Goal: Task Accomplishment & Management: Use online tool/utility

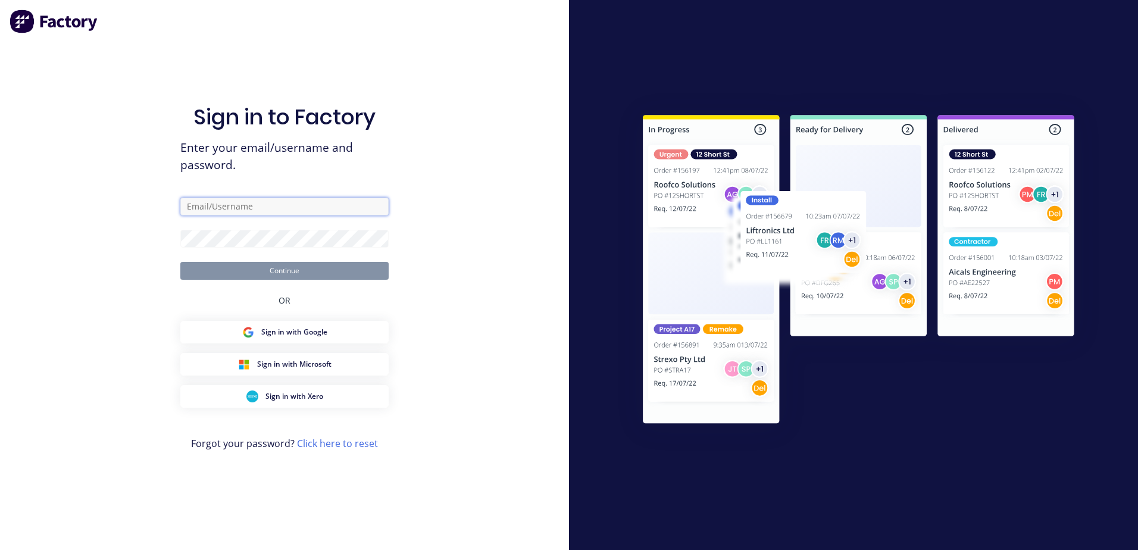
type input "barry@rbsgroup.com.au"
click at [281, 273] on button "Continue" at bounding box center [284, 271] width 208 height 18
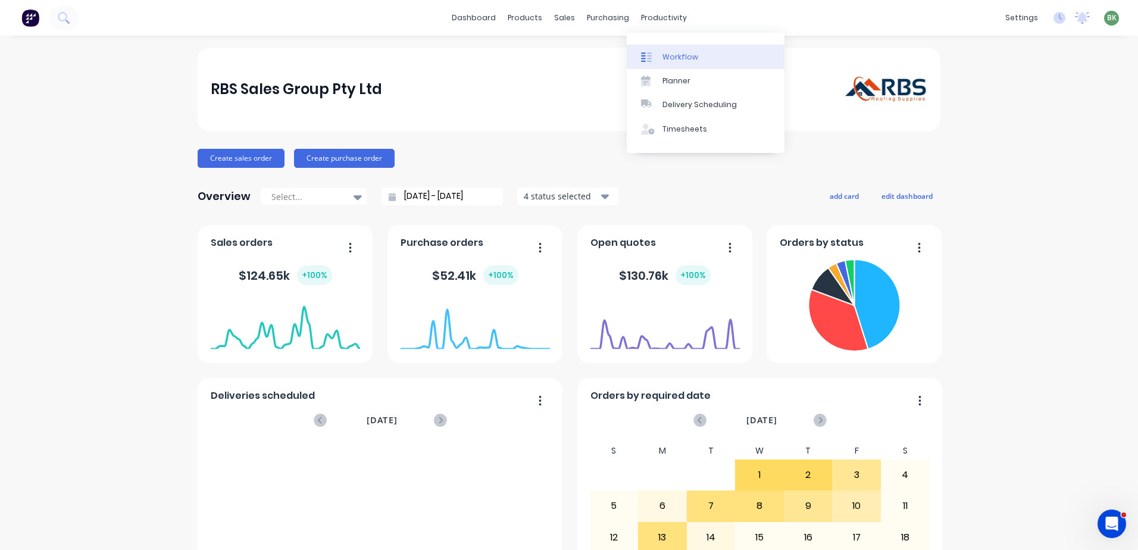
click at [678, 58] on div "Workflow" at bounding box center [680, 57] width 36 height 11
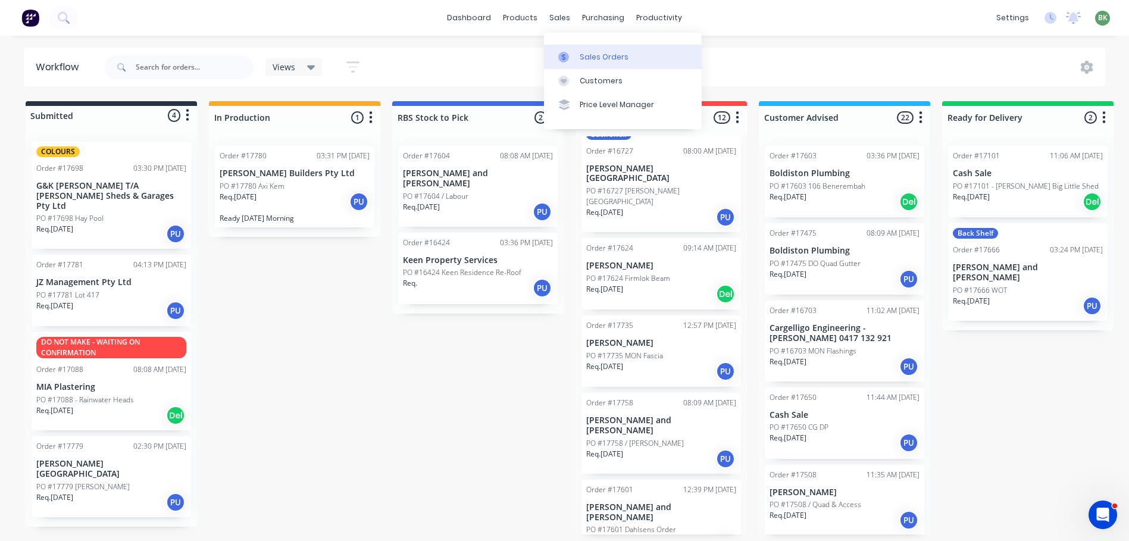
click at [607, 53] on div "Sales Orders" at bounding box center [604, 57] width 49 height 11
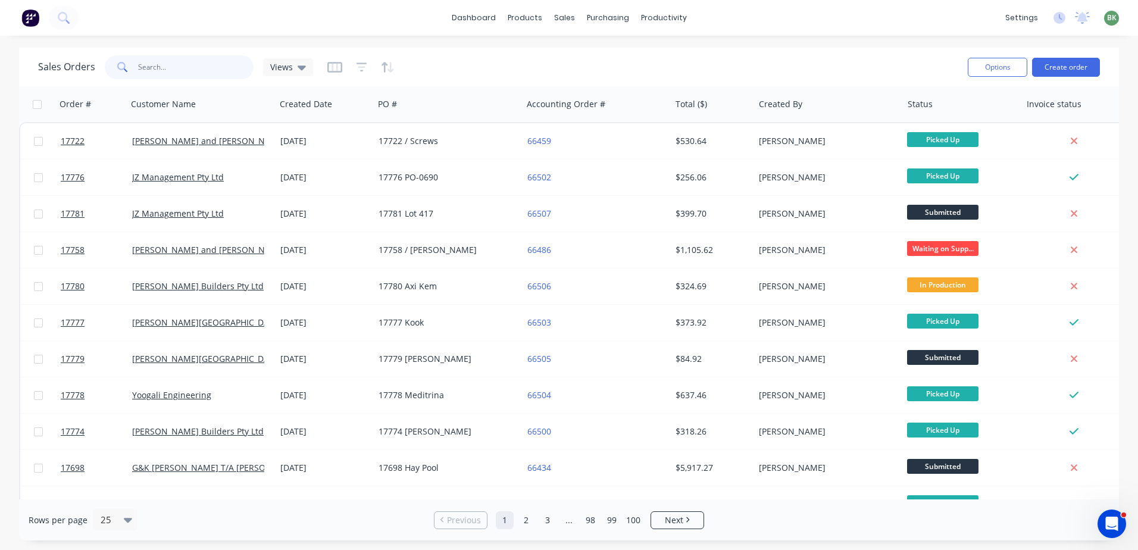
click at [140, 69] on input "text" at bounding box center [196, 67] width 116 height 24
type input "glenn"
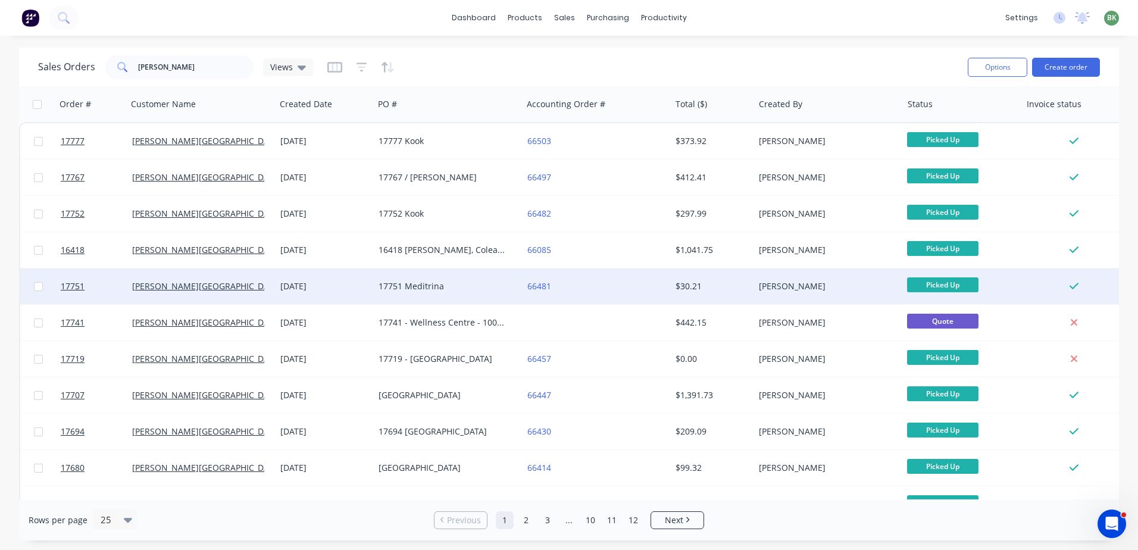
click at [395, 283] on div "17751 Meditrina" at bounding box center [444, 286] width 132 height 12
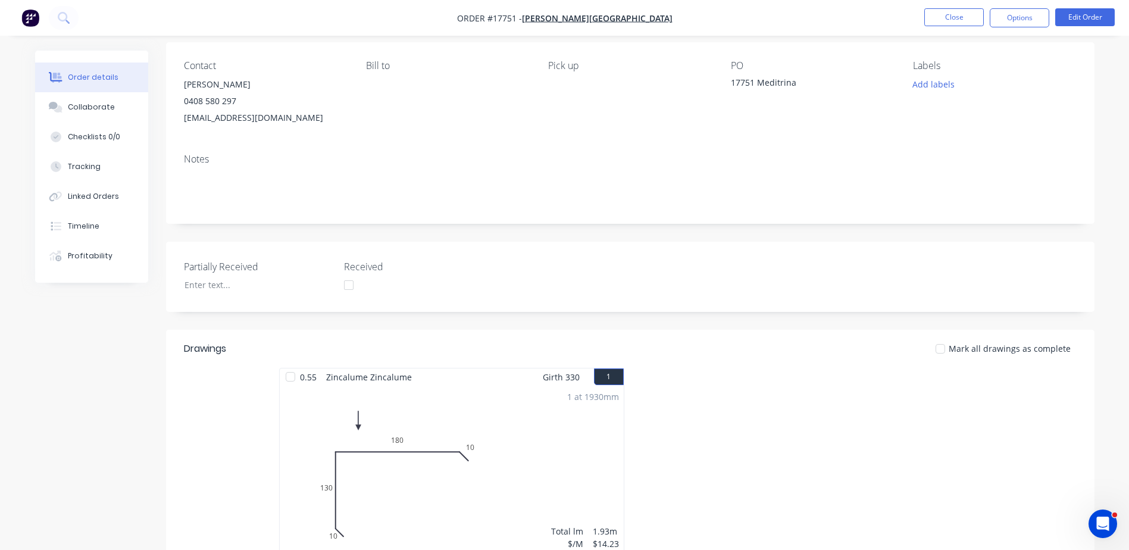
scroll to position [33, 0]
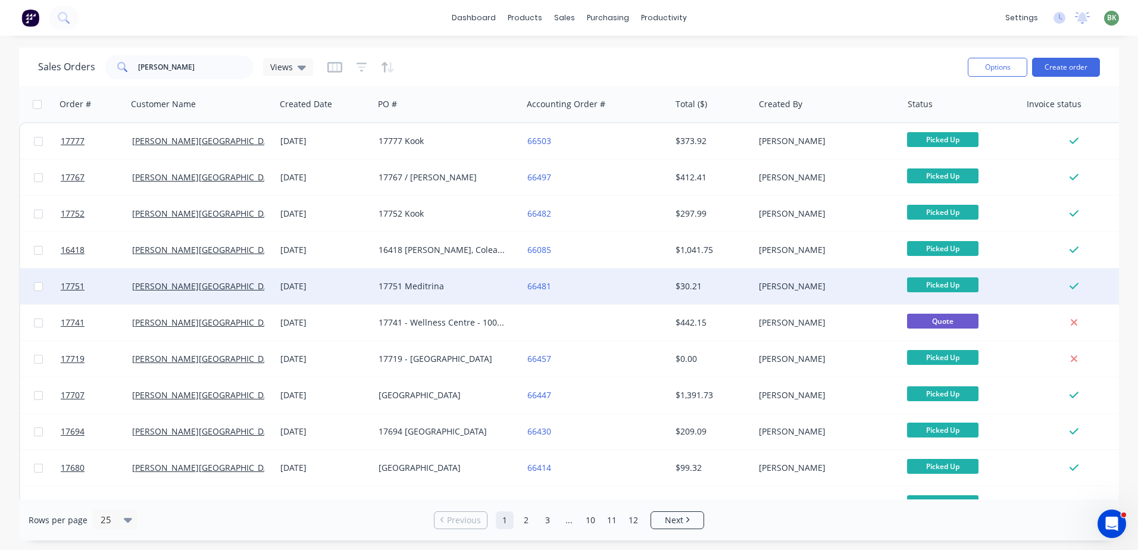
click at [427, 281] on div "17751 Meditrina" at bounding box center [444, 286] width 132 height 12
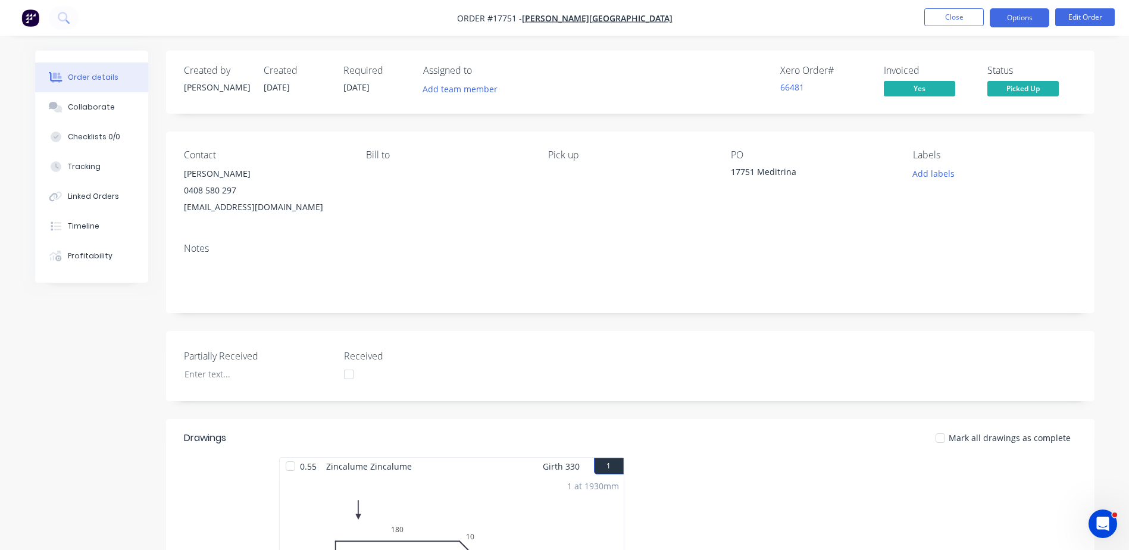
click at [1031, 15] on button "Options" at bounding box center [1020, 17] width 60 height 19
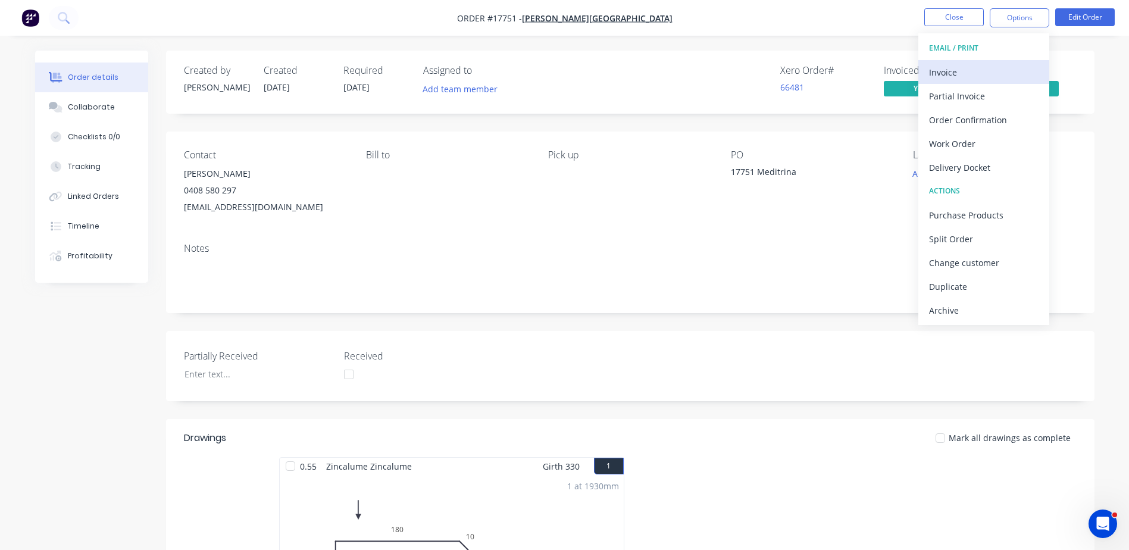
click at [946, 70] on div "Invoice" at bounding box center [983, 72] width 109 height 17
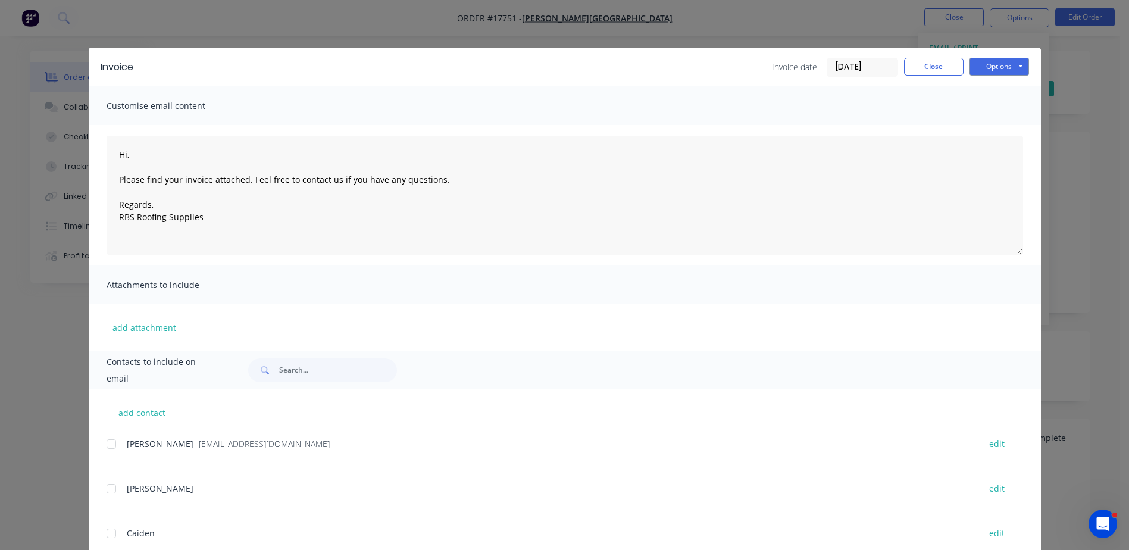
click at [107, 446] on div at bounding box center [111, 444] width 24 height 24
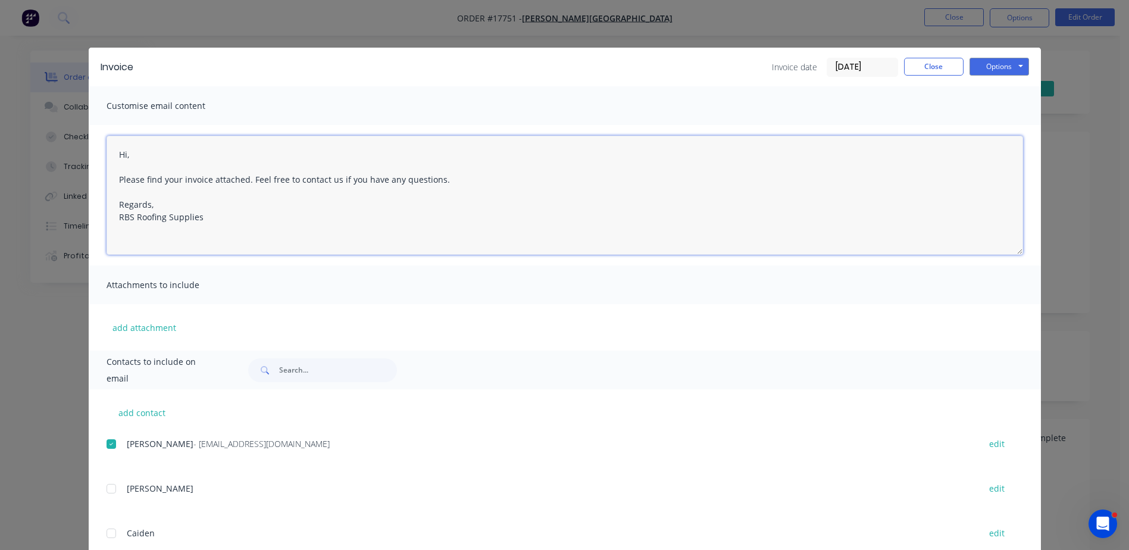
click at [129, 155] on textarea "Hi, Please find your invoice attached. Feel free to contact us if you have any …" at bounding box center [565, 195] width 916 height 119
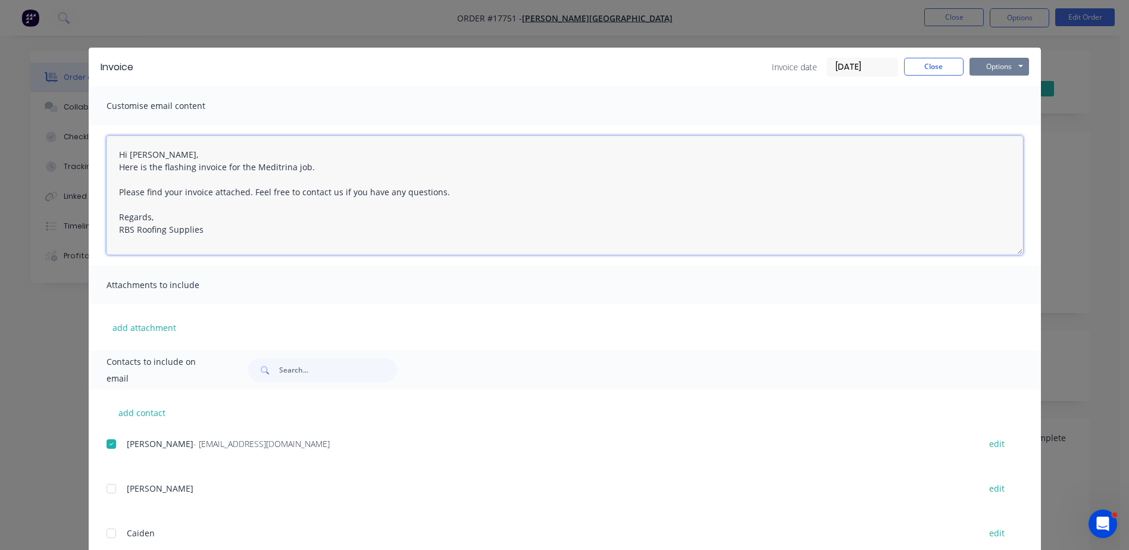
type textarea "Hi Suzie, Here is the flashing invoice for the Meditrina job. Please find your …"
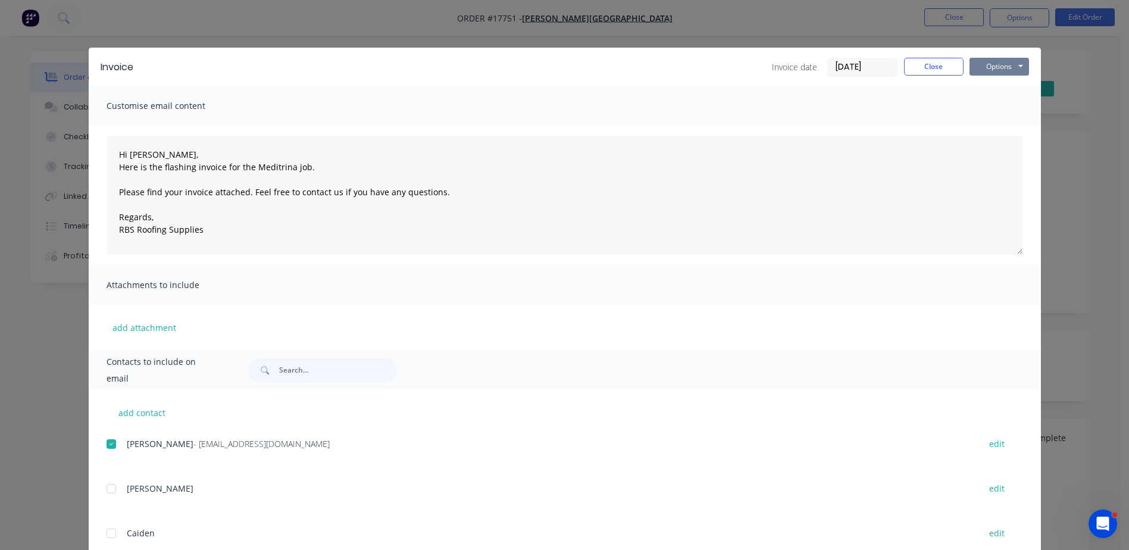
click at [1002, 62] on button "Options" at bounding box center [999, 67] width 60 height 18
click at [1007, 129] on button "Email" at bounding box center [1007, 127] width 76 height 20
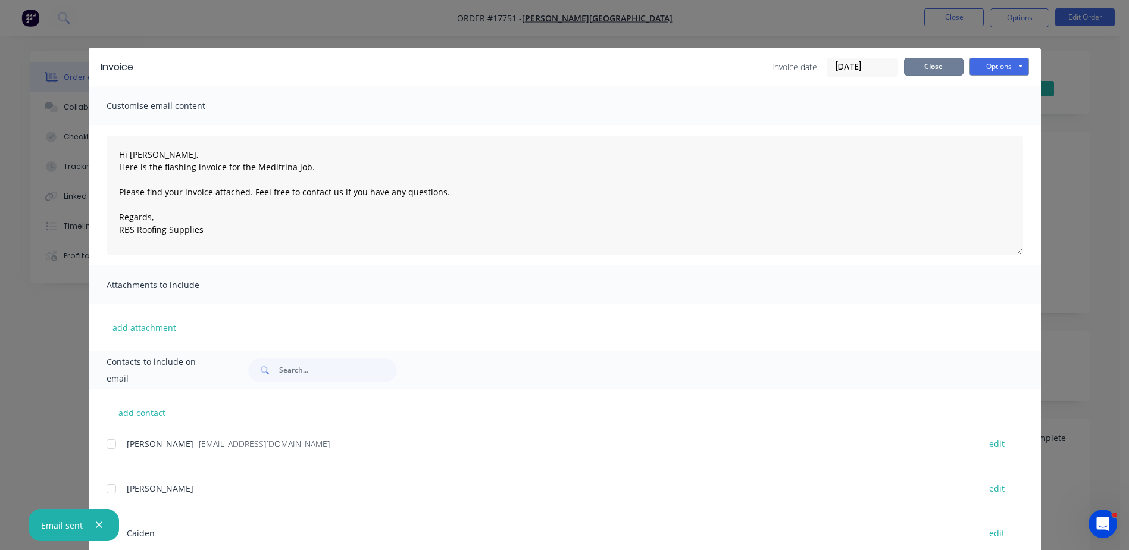
click at [941, 64] on button "Close" at bounding box center [934, 67] width 60 height 18
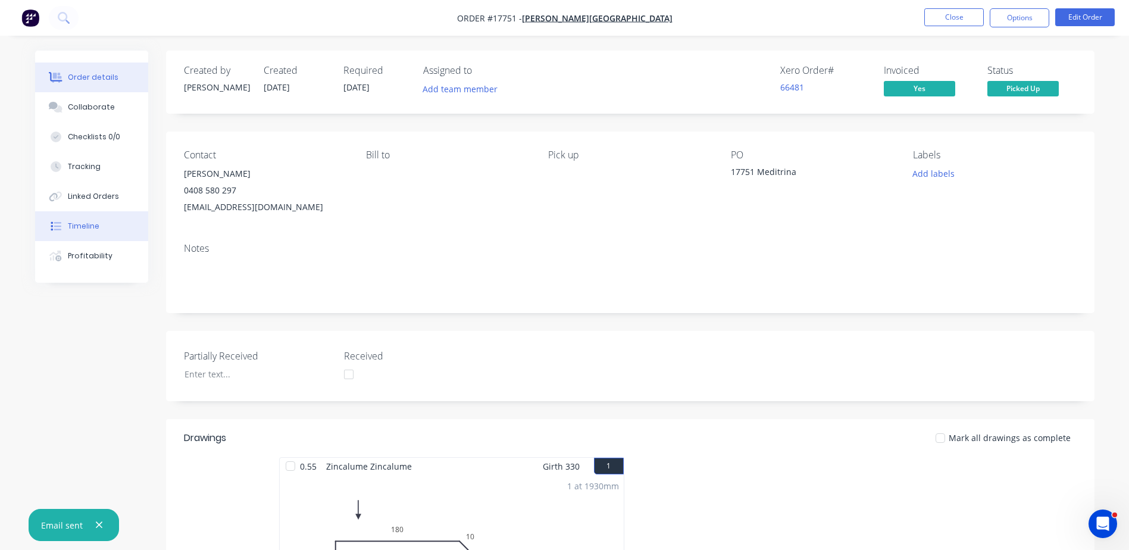
click at [87, 220] on button "Timeline" at bounding box center [91, 226] width 113 height 30
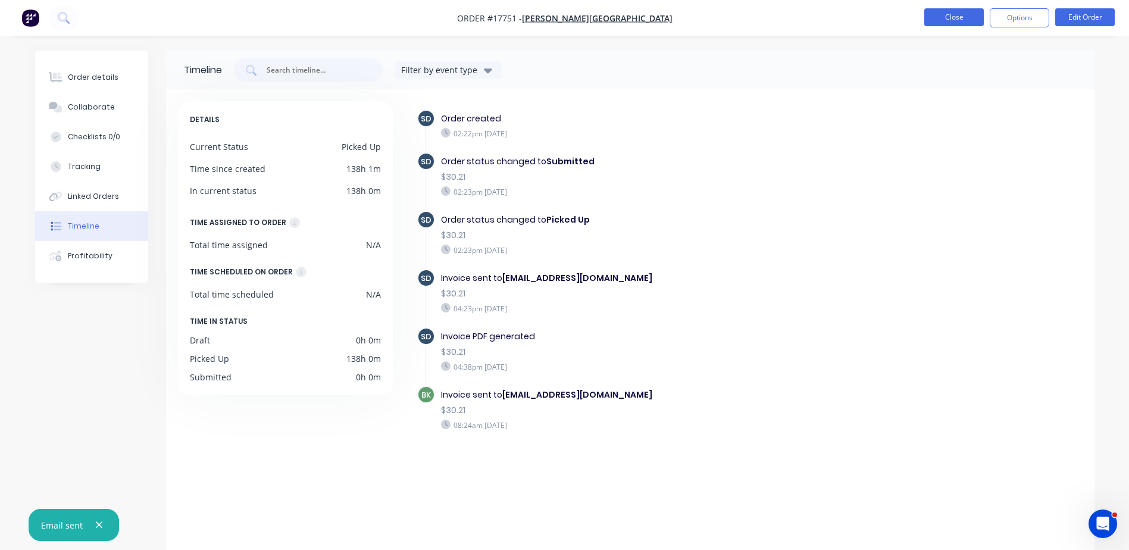
click at [954, 14] on button "Close" at bounding box center [954, 17] width 60 height 18
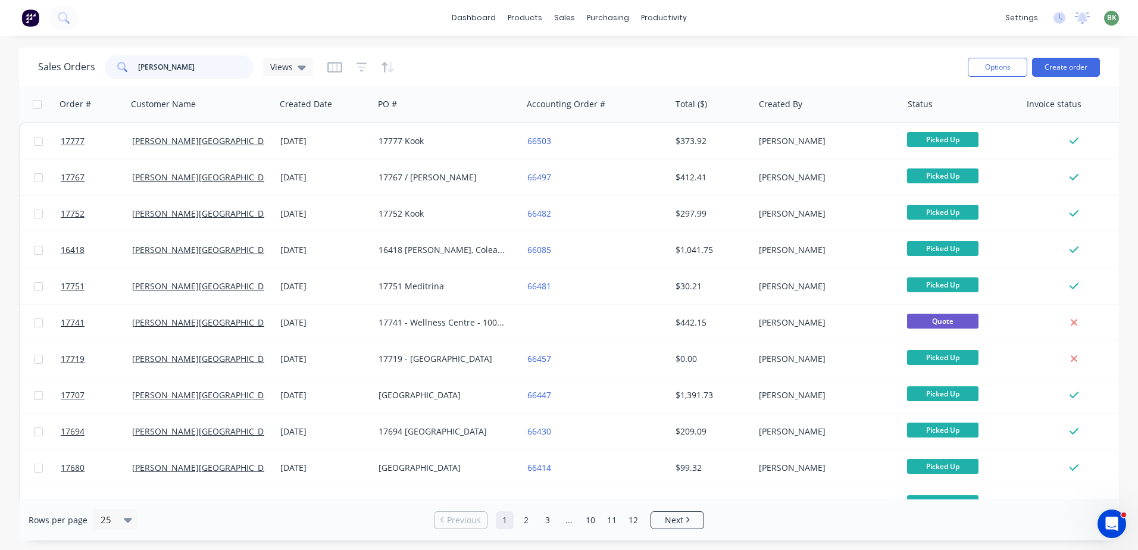
drag, startPoint x: 146, startPoint y: 75, endPoint x: 32, endPoint y: 82, distance: 115.1
click at [90, 76] on div "Sales Orders glenn Views" at bounding box center [175, 67] width 275 height 24
type input "n"
click at [90, 66] on div "Sales Orders n Views" at bounding box center [175, 67] width 275 height 24
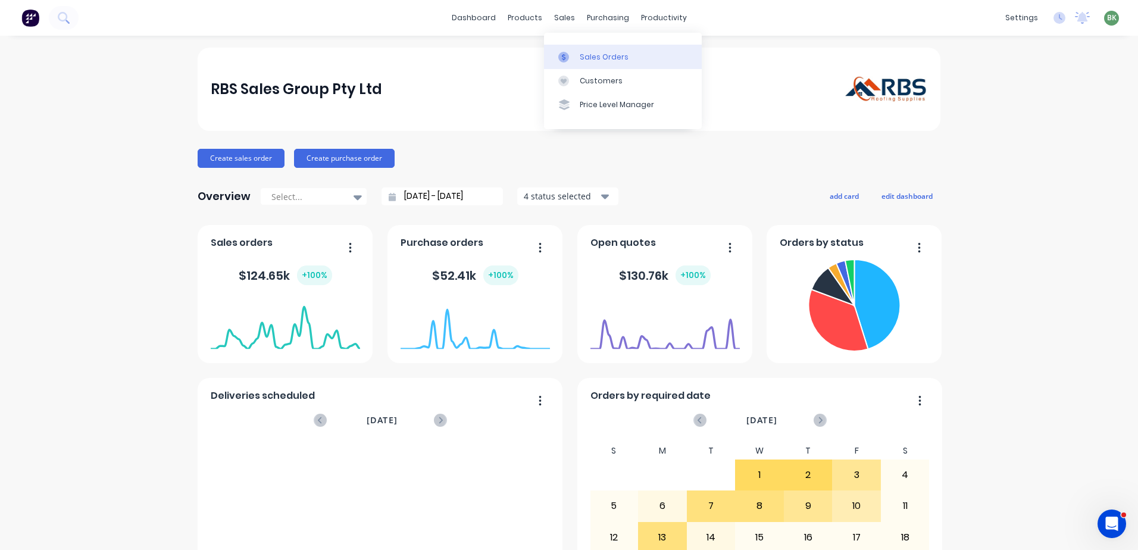
click at [605, 60] on div "Sales Orders" at bounding box center [604, 57] width 49 height 11
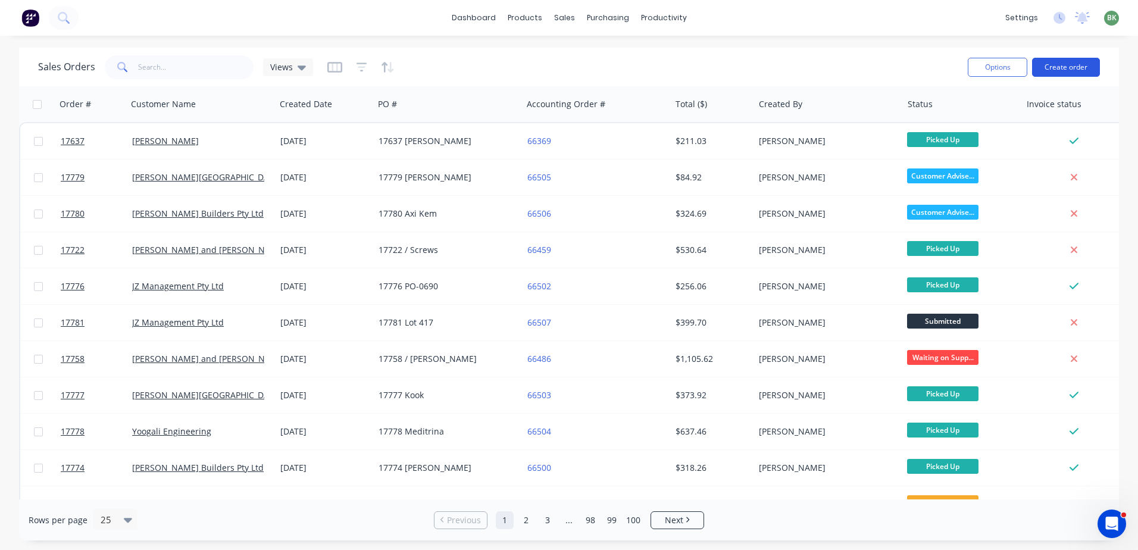
click at [1068, 68] on button "Create order" at bounding box center [1066, 67] width 68 height 19
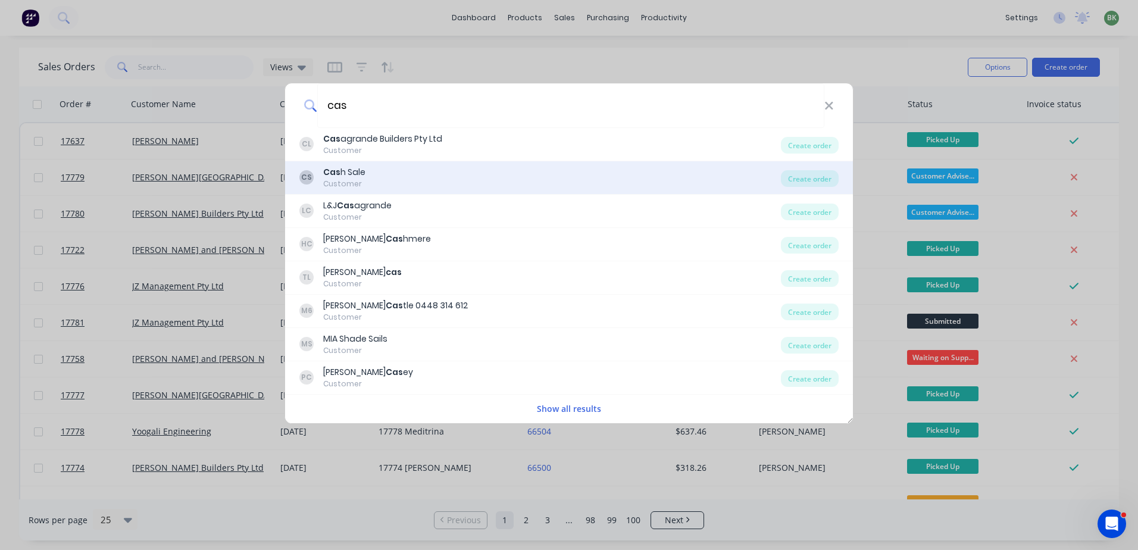
type input "cas"
click at [334, 177] on b "Cas" at bounding box center [331, 172] width 17 height 12
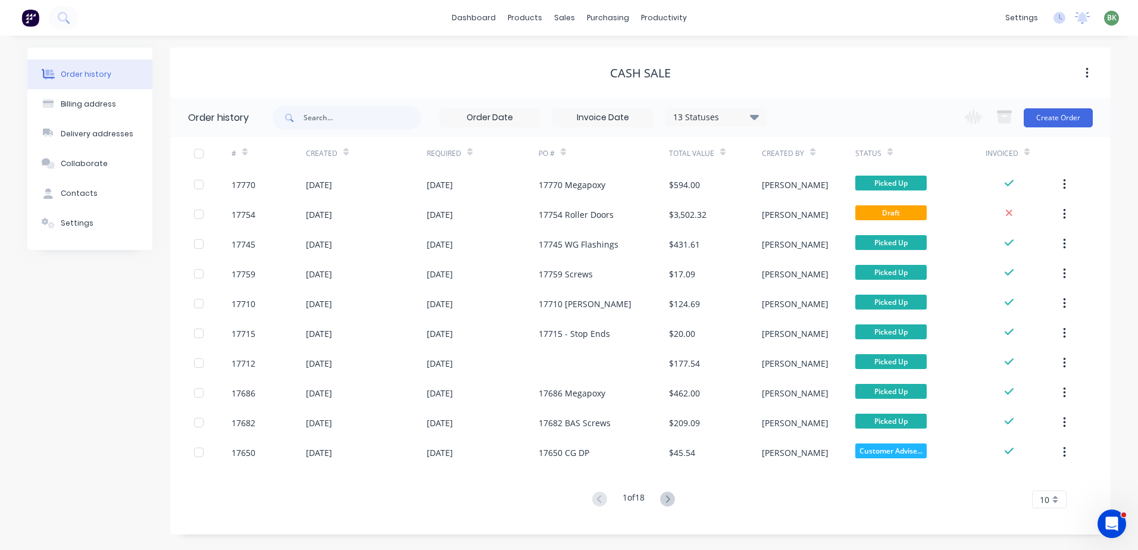
click at [1056, 128] on div "Change order status Submitted In Production RBS Stock to Pick Waiting on Suppli…" at bounding box center [1025, 117] width 136 height 39
click at [1058, 117] on button "Create Order" at bounding box center [1058, 117] width 69 height 19
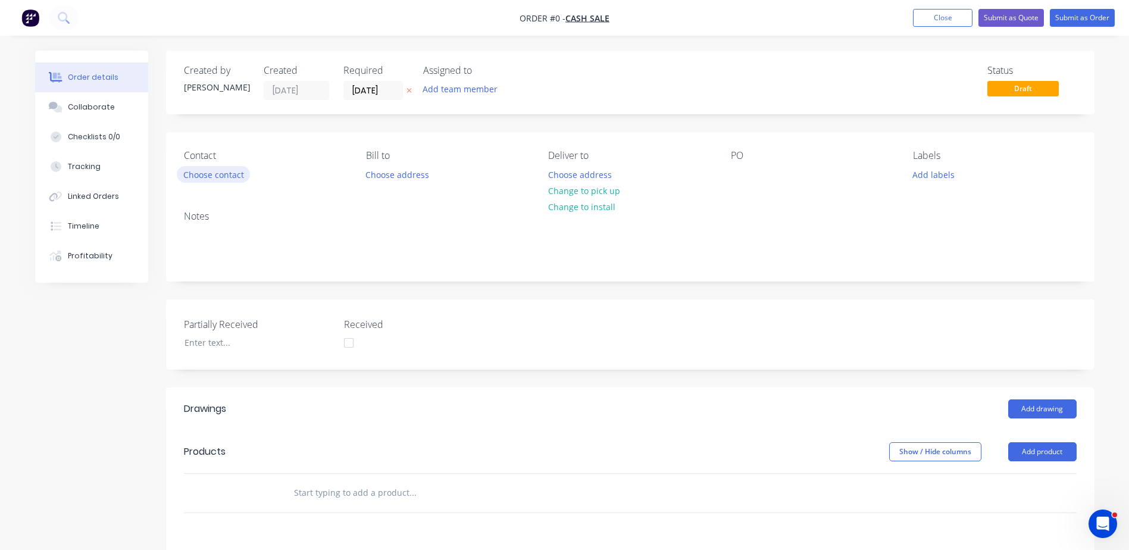
click at [218, 177] on button "Choose contact" at bounding box center [213, 174] width 73 height 16
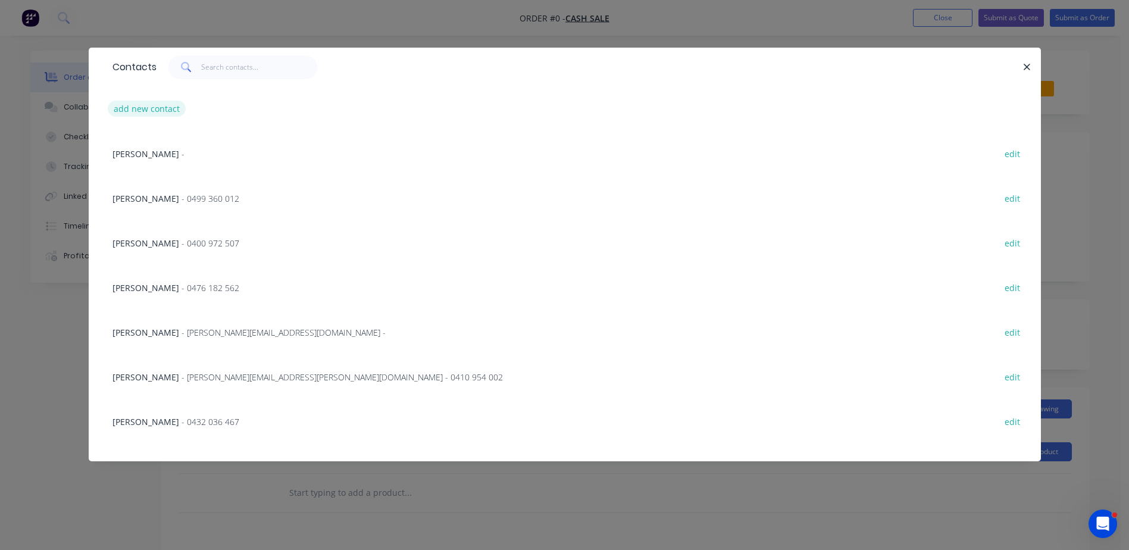
click at [167, 107] on button "add new contact" at bounding box center [147, 109] width 79 height 16
select select "AU"
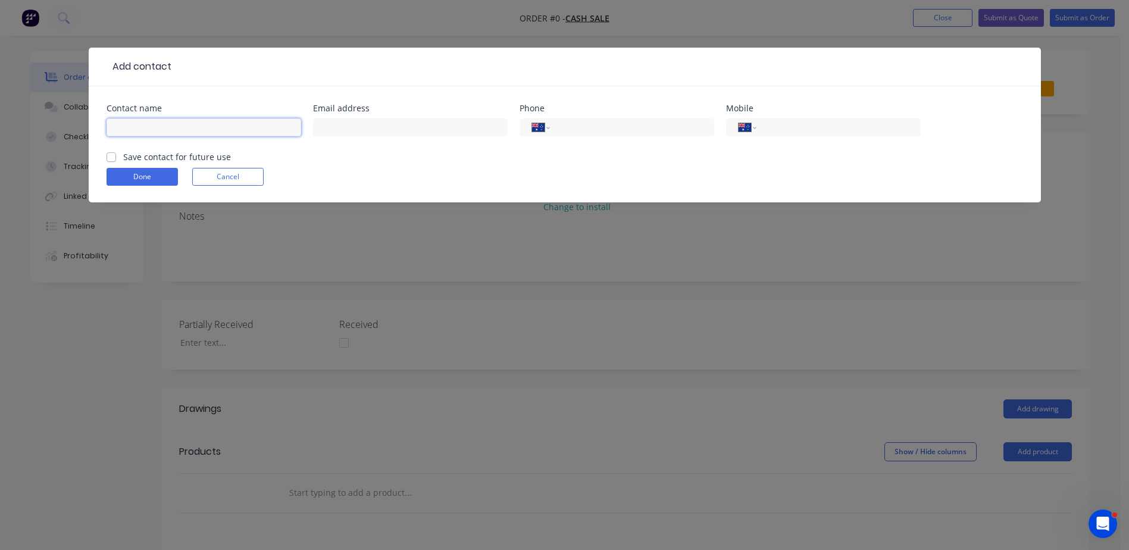
click at [187, 129] on input "text" at bounding box center [204, 127] width 195 height 18
type input "Matthew Bull"
click at [123, 160] on label "Save contact for future use" at bounding box center [177, 157] width 108 height 12
click at [113, 160] on input "Save contact for future use" at bounding box center [112, 156] width 10 height 11
checkbox input "true"
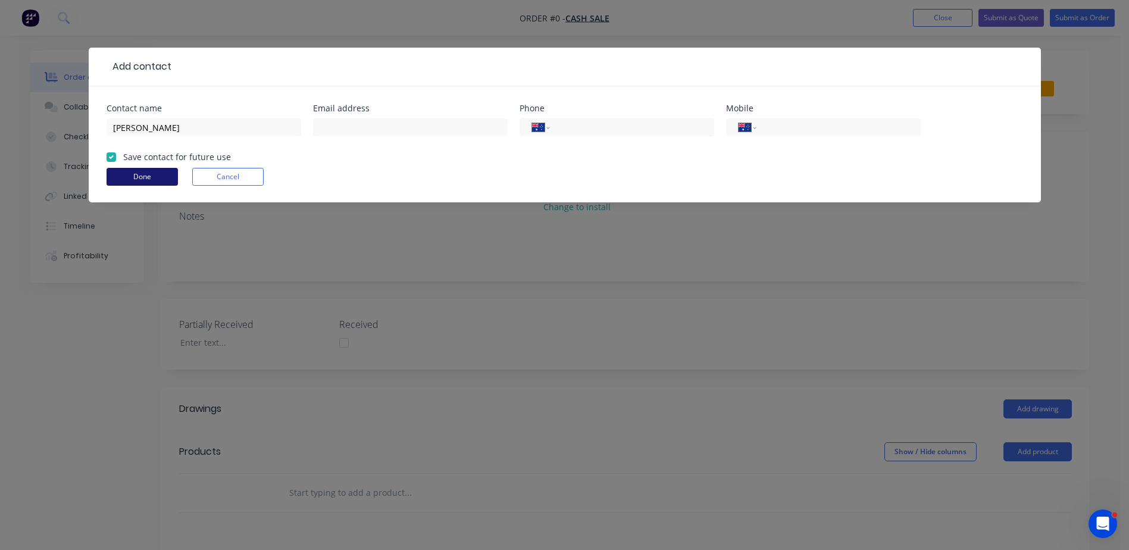
click at [146, 178] on button "Done" at bounding box center [142, 177] width 71 height 18
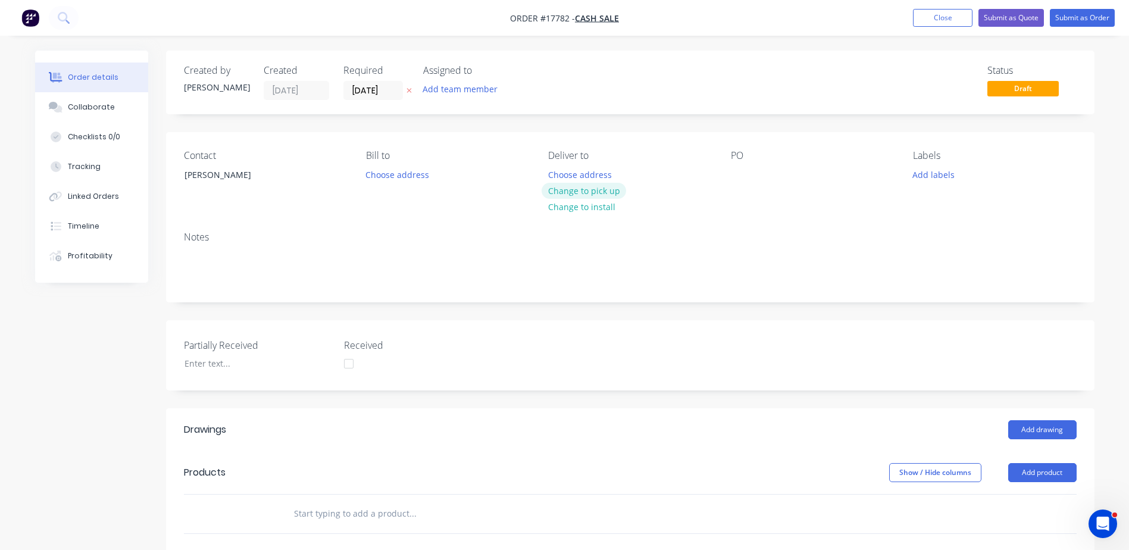
click at [589, 192] on button "Change to pick up" at bounding box center [584, 191] width 85 height 16
click at [744, 171] on div at bounding box center [740, 174] width 19 height 17
click at [319, 518] on input "text" at bounding box center [412, 514] width 238 height 24
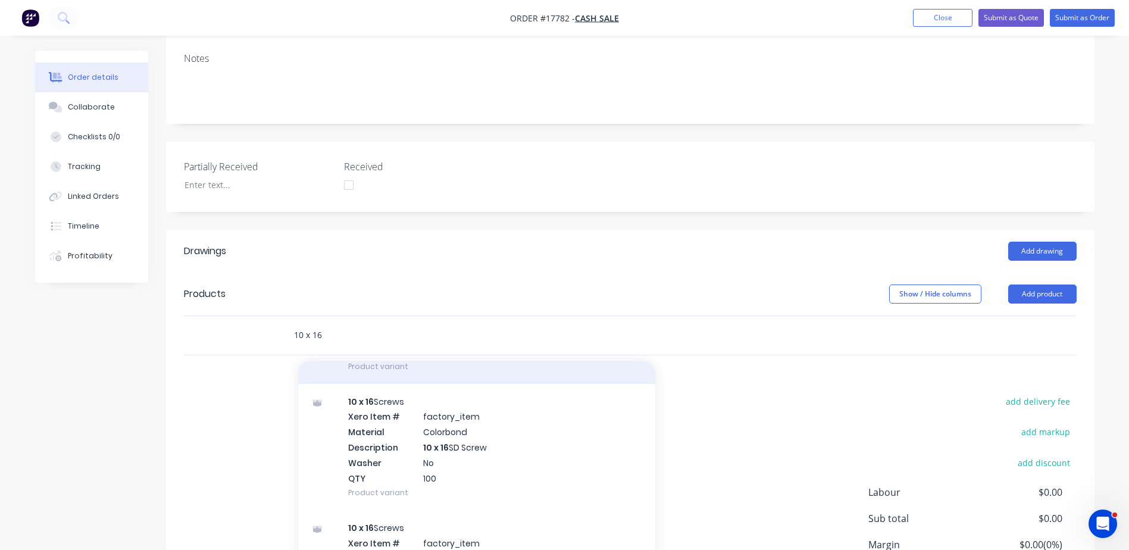
scroll to position [536, 0]
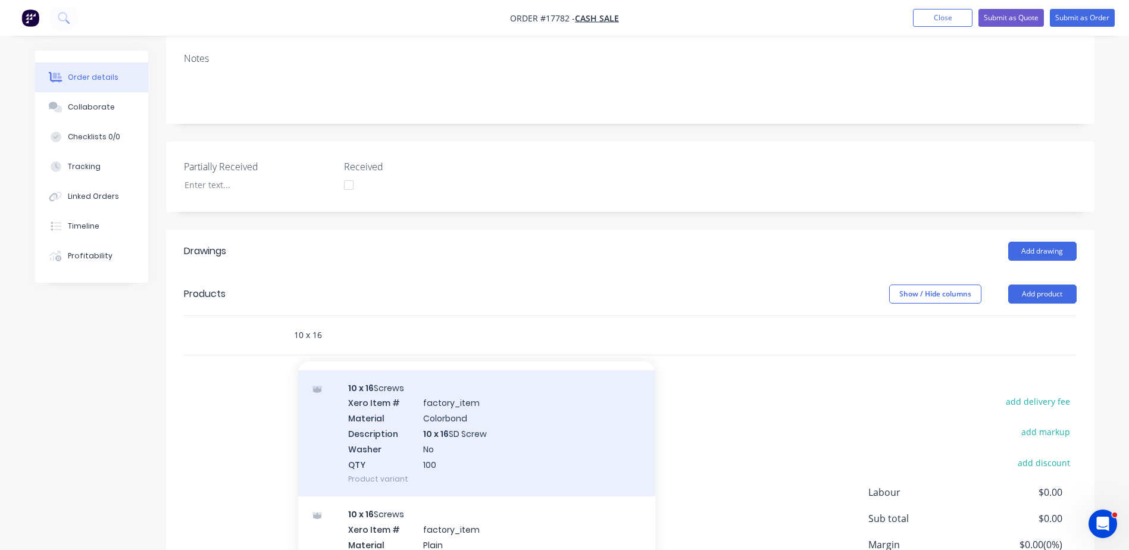
type input "10 x 16"
click at [410, 418] on div "10 x 16 Screws Xero Item # factory_item Material Colorbond Description 10 x 16 …" at bounding box center [476, 433] width 357 height 127
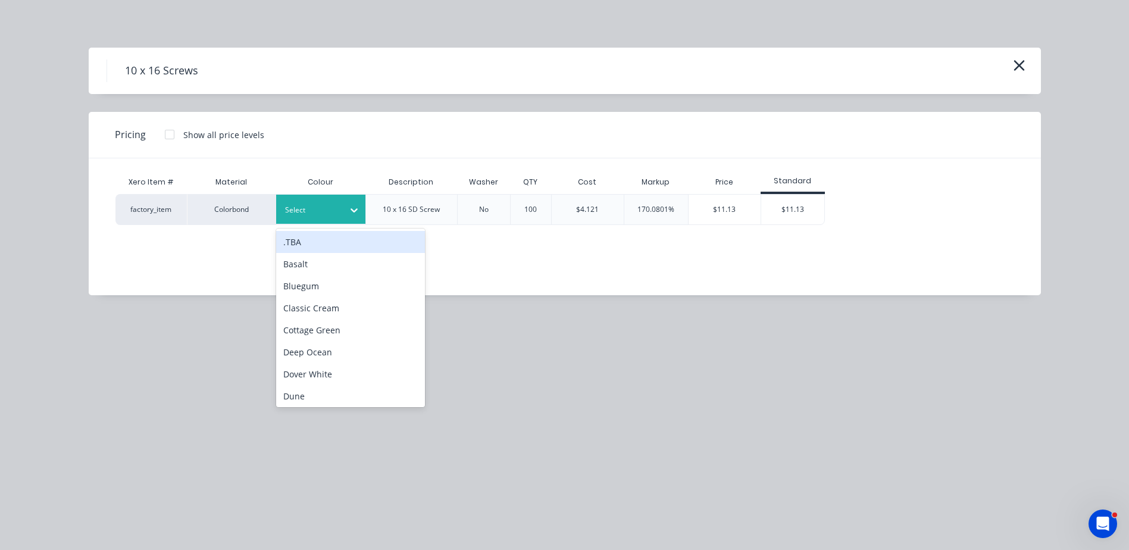
click at [357, 211] on icon at bounding box center [354, 210] width 12 height 12
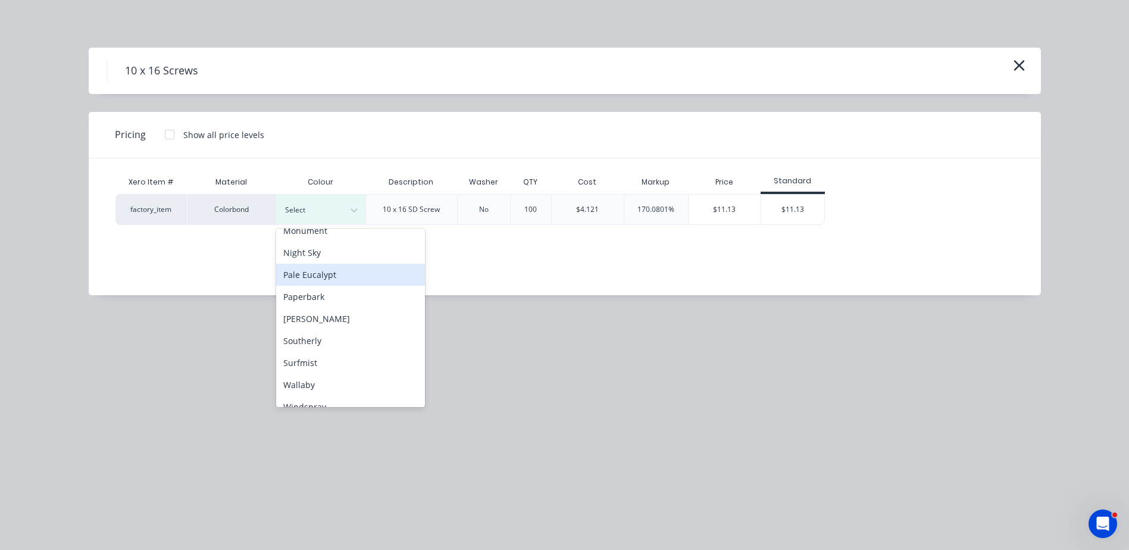
click at [310, 275] on div "Pale Eucalypt" at bounding box center [350, 275] width 149 height 22
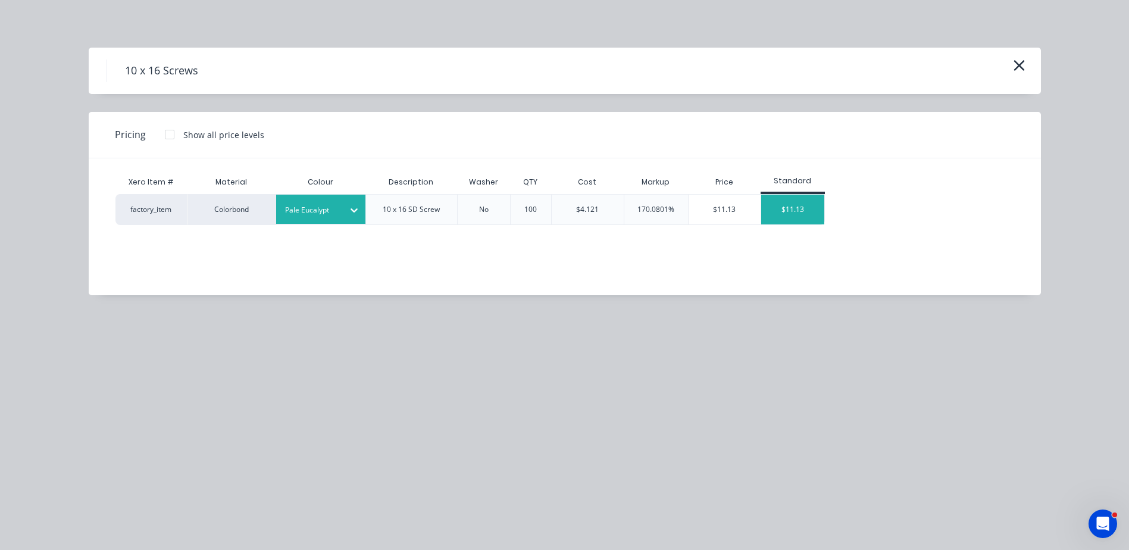
click at [789, 211] on div "$11.13" at bounding box center [793, 210] width 64 height 30
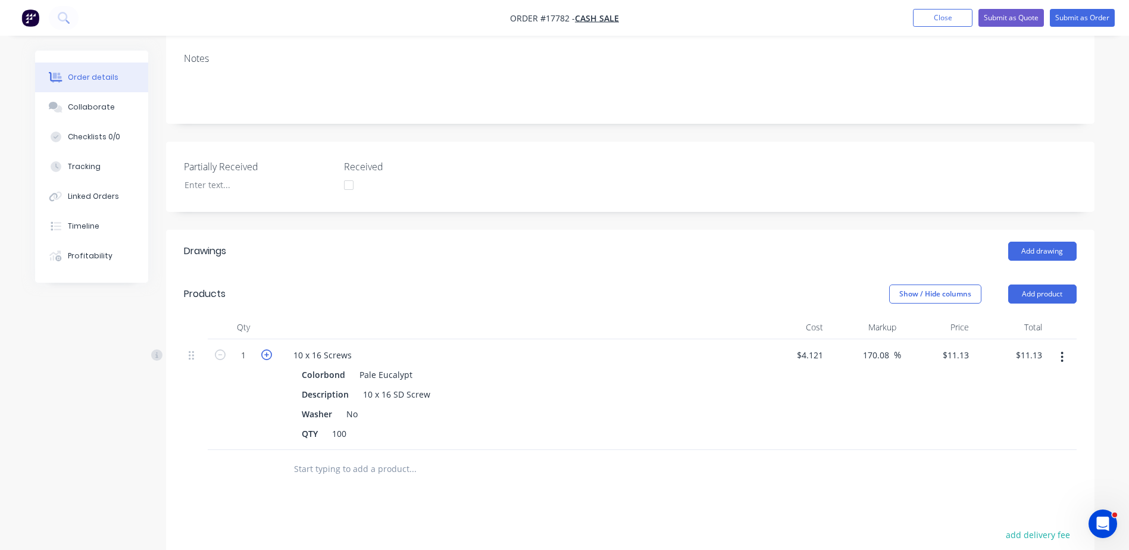
click at [269, 354] on icon "button" at bounding box center [266, 354] width 11 height 11
type input "2"
type input "$22.26"
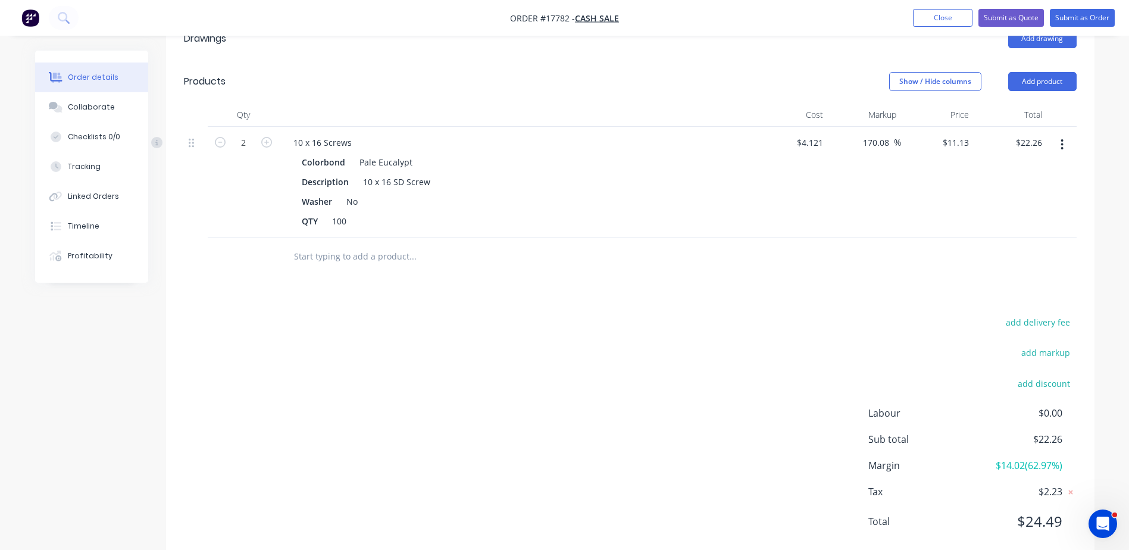
scroll to position [421, 0]
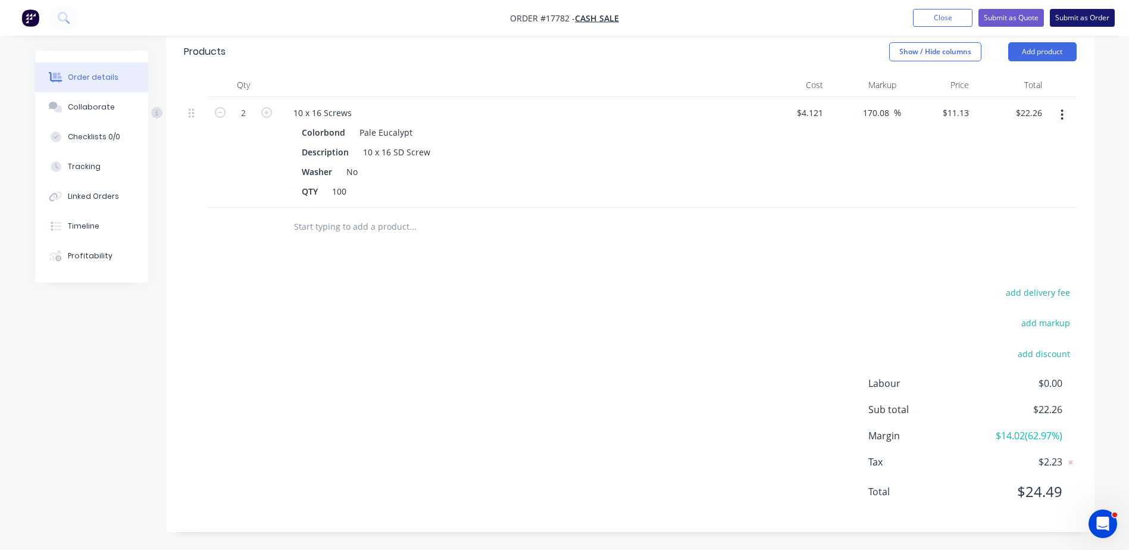
click at [1090, 12] on button "Submit as Order" at bounding box center [1082, 18] width 65 height 18
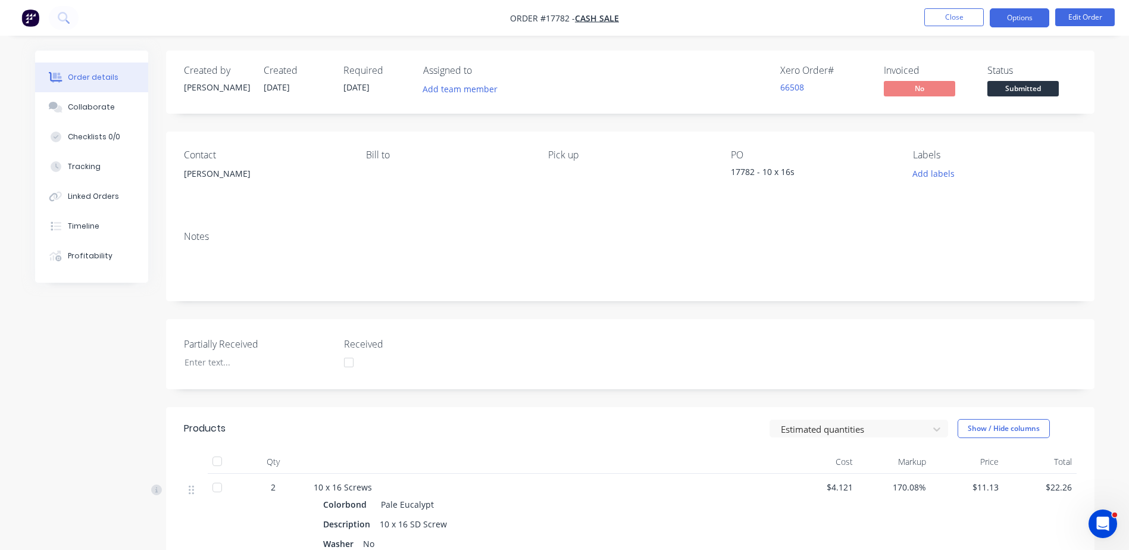
click at [1026, 19] on button "Options" at bounding box center [1020, 17] width 60 height 19
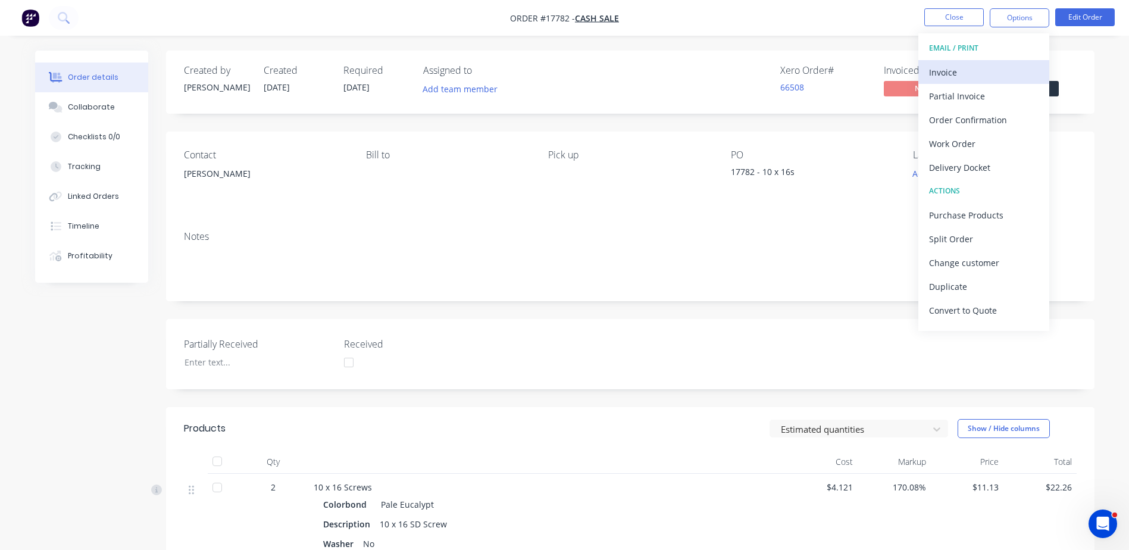
click at [953, 70] on div "Invoice" at bounding box center [983, 72] width 109 height 17
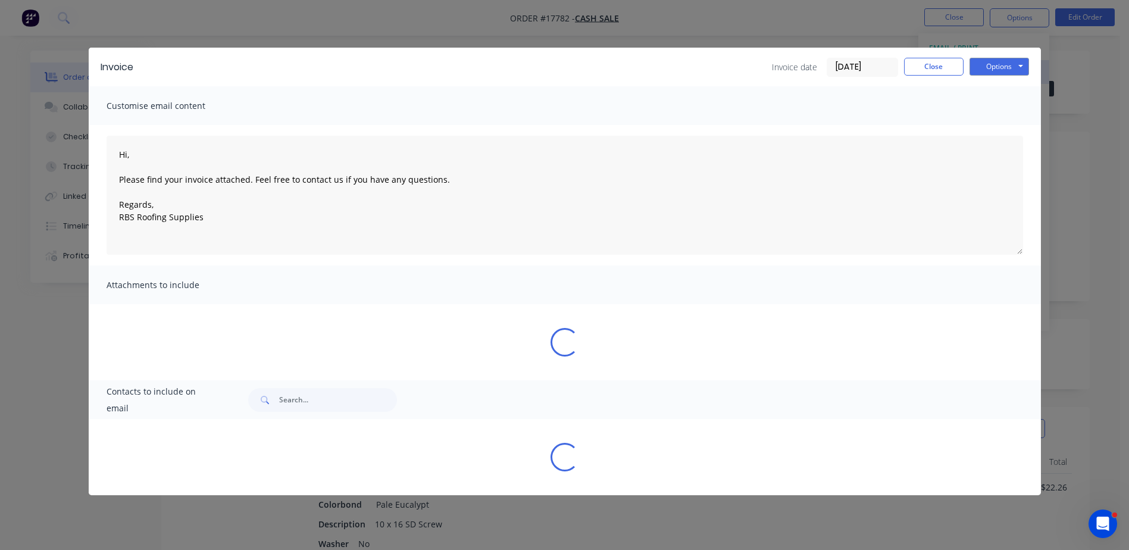
type textarea "Hi, Please find your invoice attached. Feel free to contact us if you have any …"
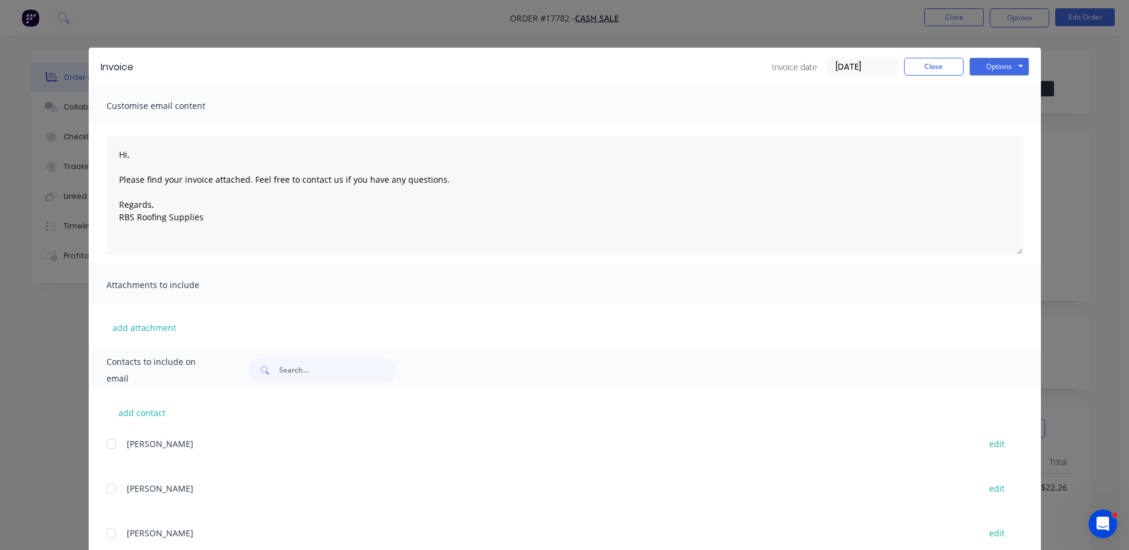
click at [165, 373] on span "Contacts to include on email" at bounding box center [163, 369] width 112 height 33
click at [302, 367] on input "text" at bounding box center [338, 370] width 118 height 24
type input "bull"
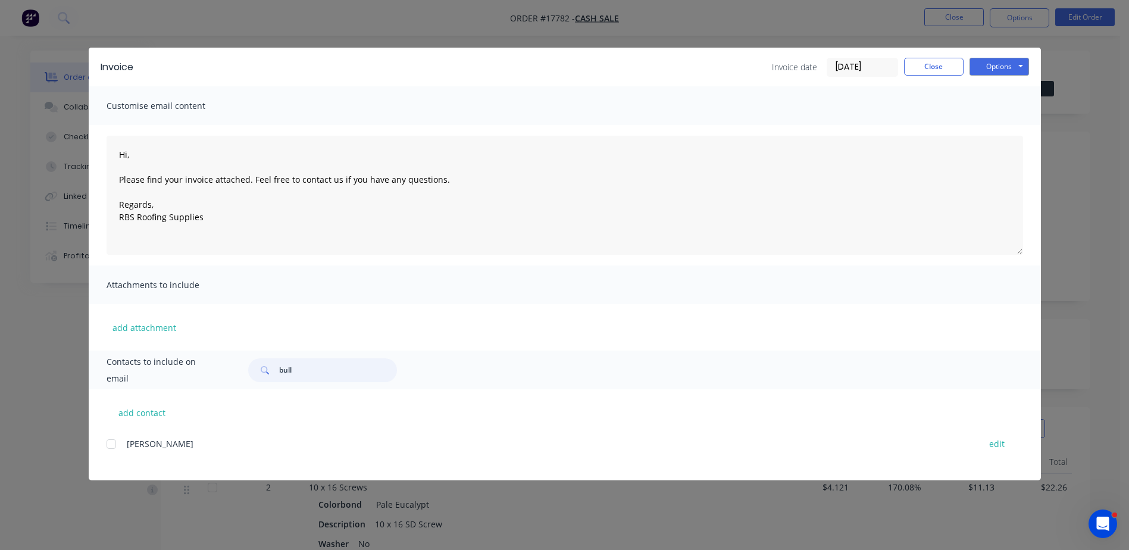
click at [110, 447] on div at bounding box center [111, 444] width 24 height 24
type textarea "Hi, Please find your invoice attached. Feel free to contact us if you have any …"
type input "bull"
click at [999, 70] on button "Options" at bounding box center [999, 67] width 60 height 18
click at [1000, 109] on button "Print" at bounding box center [1007, 108] width 76 height 20
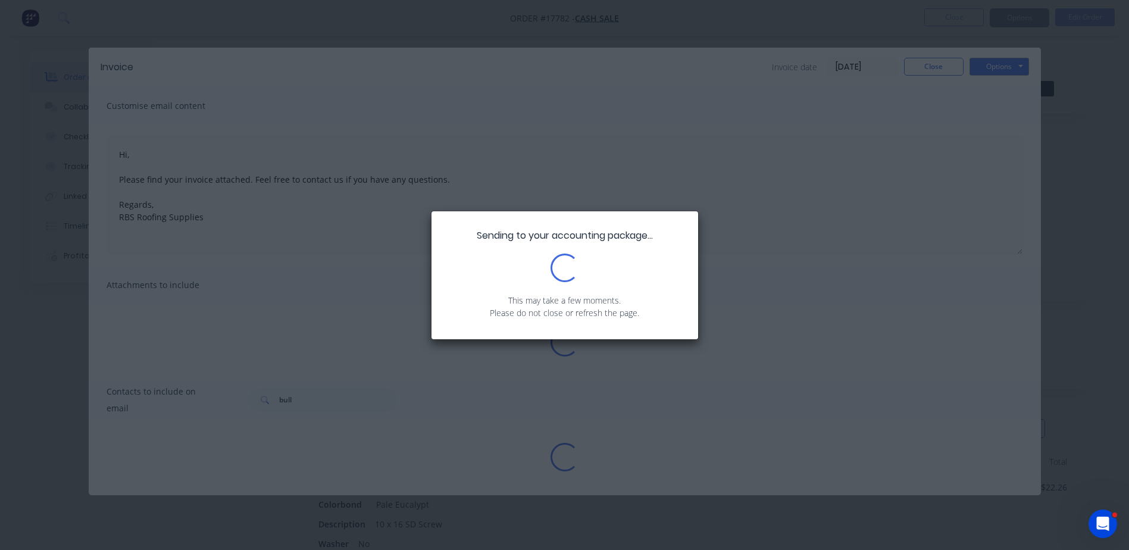
type textarea "Hi, Please find your invoice attached. Feel free to contact us if you have any …"
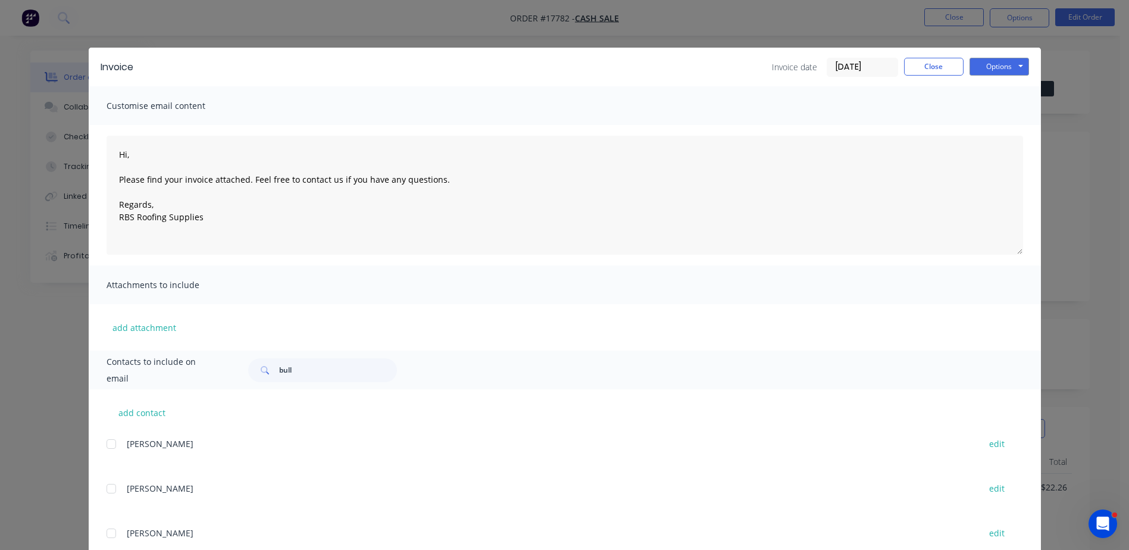
click at [940, 57] on div "Invoice Invoice date 14/10/25 Close Options Preview Print Email" at bounding box center [565, 67] width 952 height 39
click at [934, 70] on button "Close" at bounding box center [934, 67] width 60 height 18
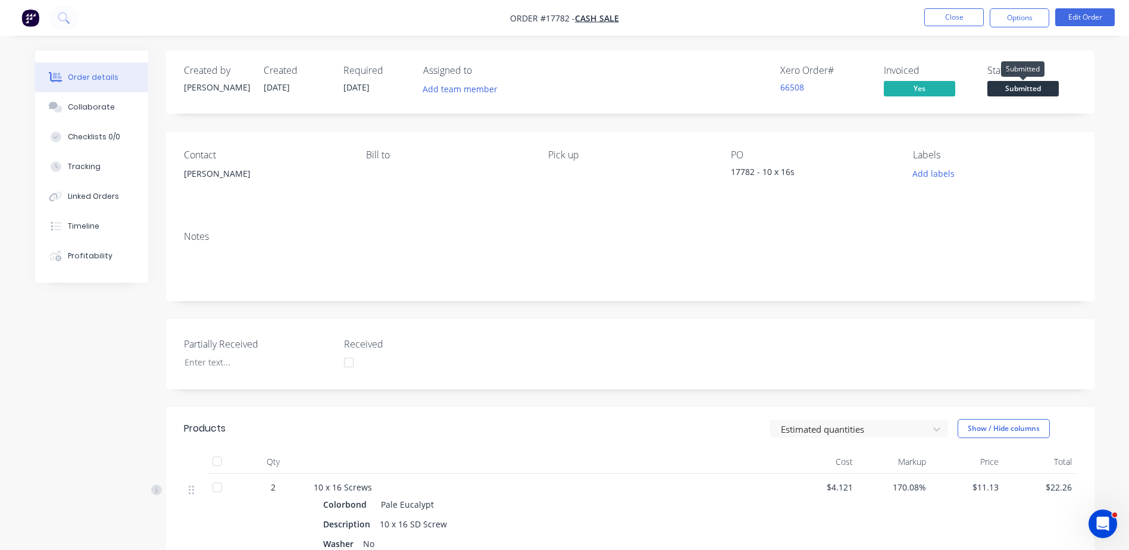
click at [1025, 90] on span "Submitted" at bounding box center [1022, 88] width 71 height 15
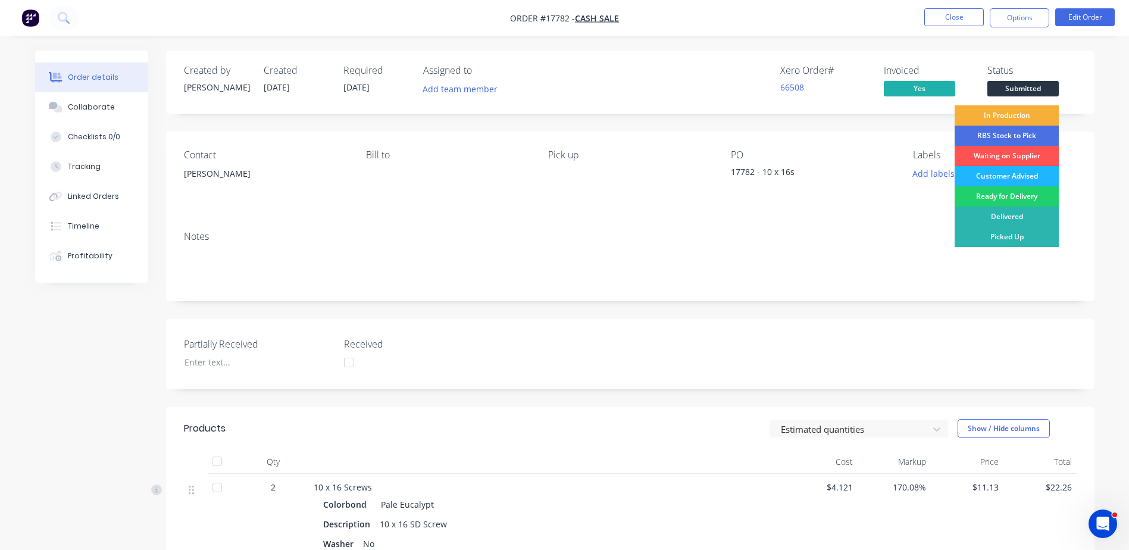
click at [1022, 174] on div "Customer Advised" at bounding box center [1007, 176] width 104 height 20
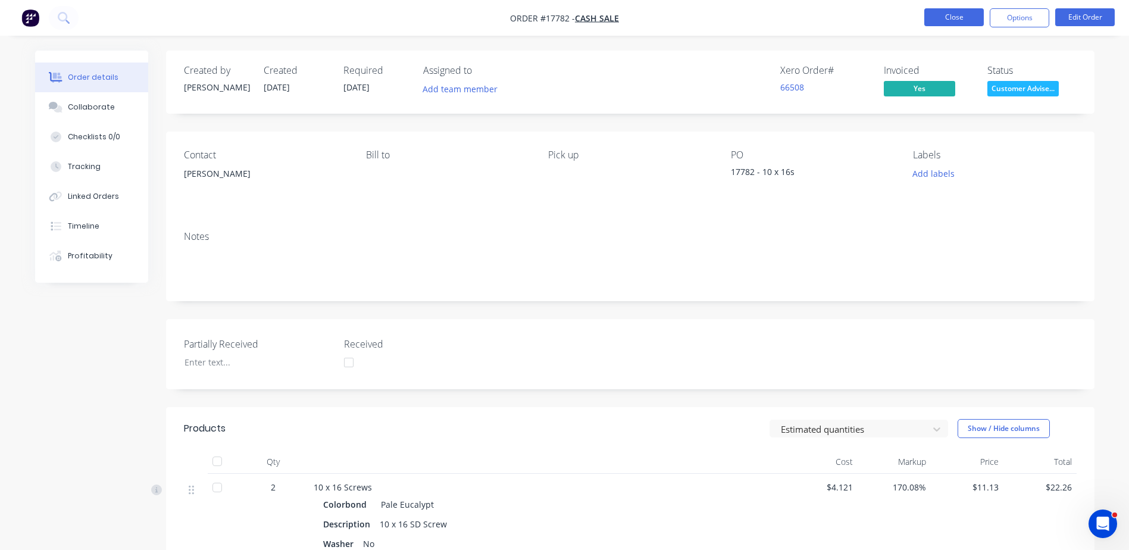
click at [958, 8] on button "Close" at bounding box center [954, 17] width 60 height 18
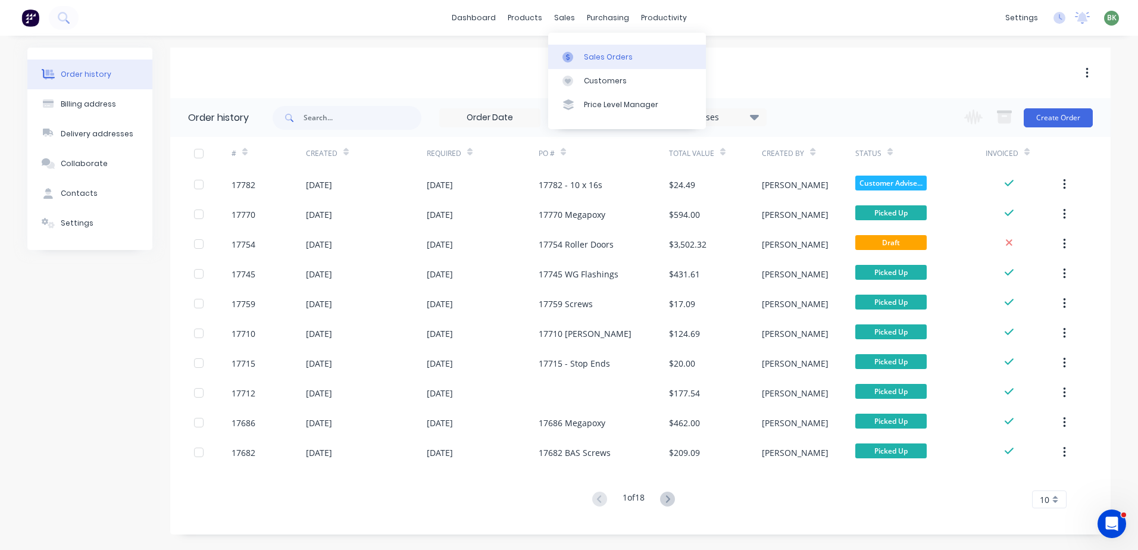
click at [592, 52] on div "Sales Orders" at bounding box center [608, 57] width 49 height 11
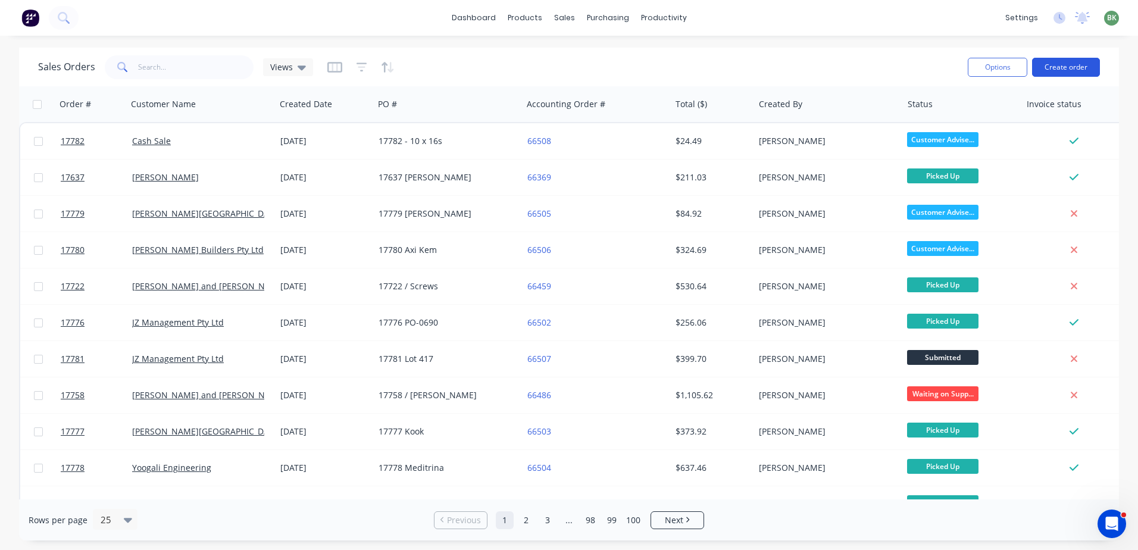
click at [1065, 66] on button "Create order" at bounding box center [1066, 67] width 68 height 19
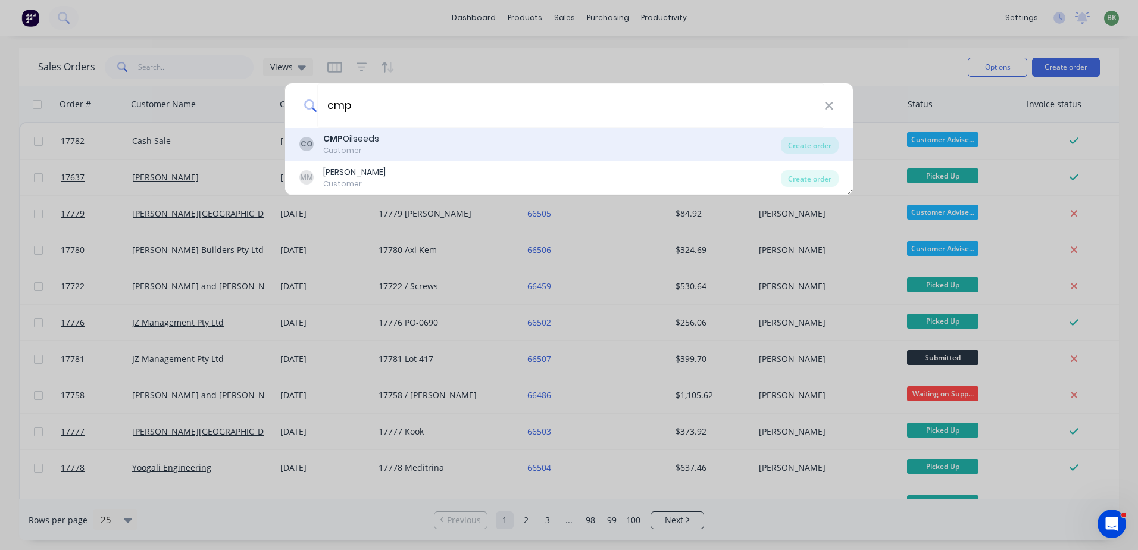
type input "cmp"
click at [352, 145] on div "Customer" at bounding box center [351, 150] width 56 height 11
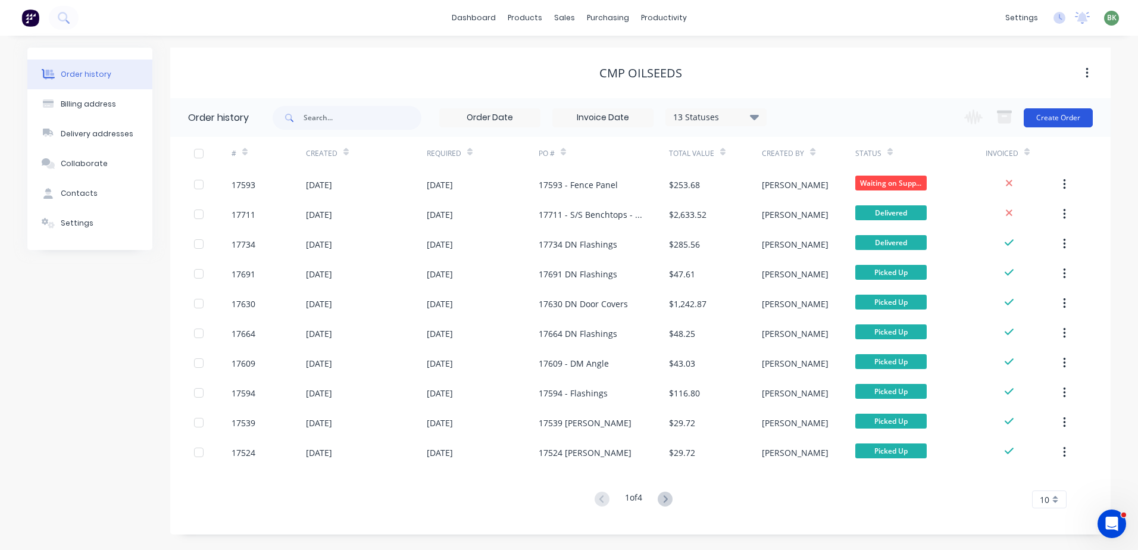
click at [1082, 117] on button "Create Order" at bounding box center [1058, 117] width 69 height 19
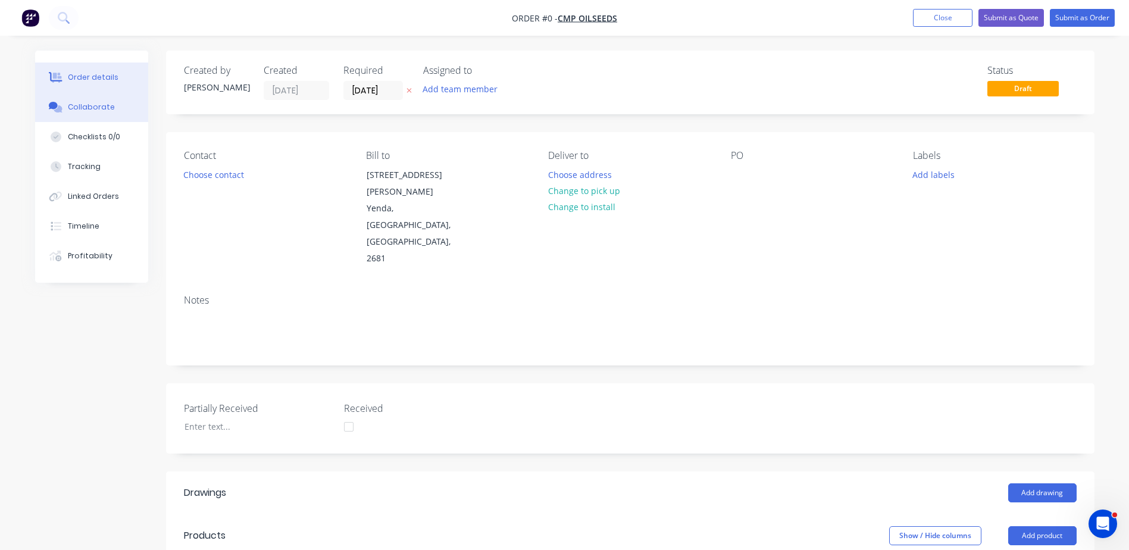
click at [83, 101] on button "Collaborate" at bounding box center [91, 107] width 113 height 30
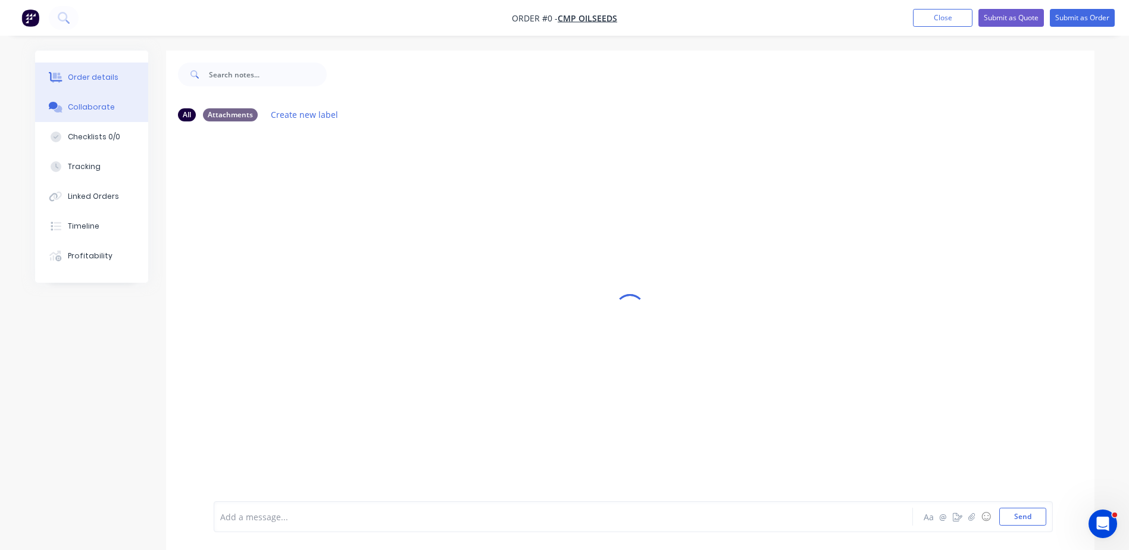
click at [86, 67] on button "Order details" at bounding box center [91, 77] width 113 height 30
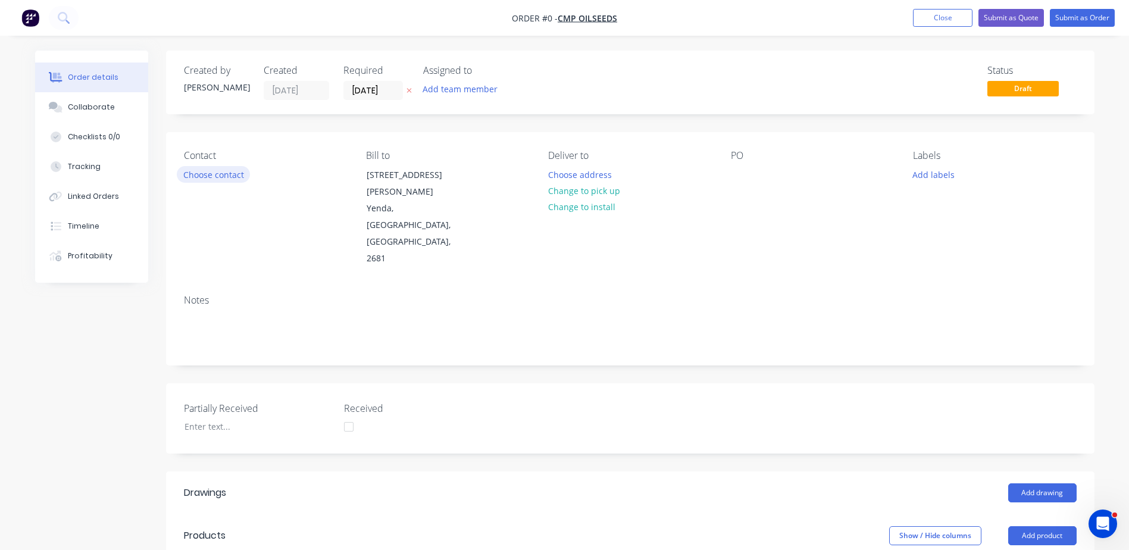
click at [208, 173] on button "Choose contact" at bounding box center [213, 174] width 73 height 16
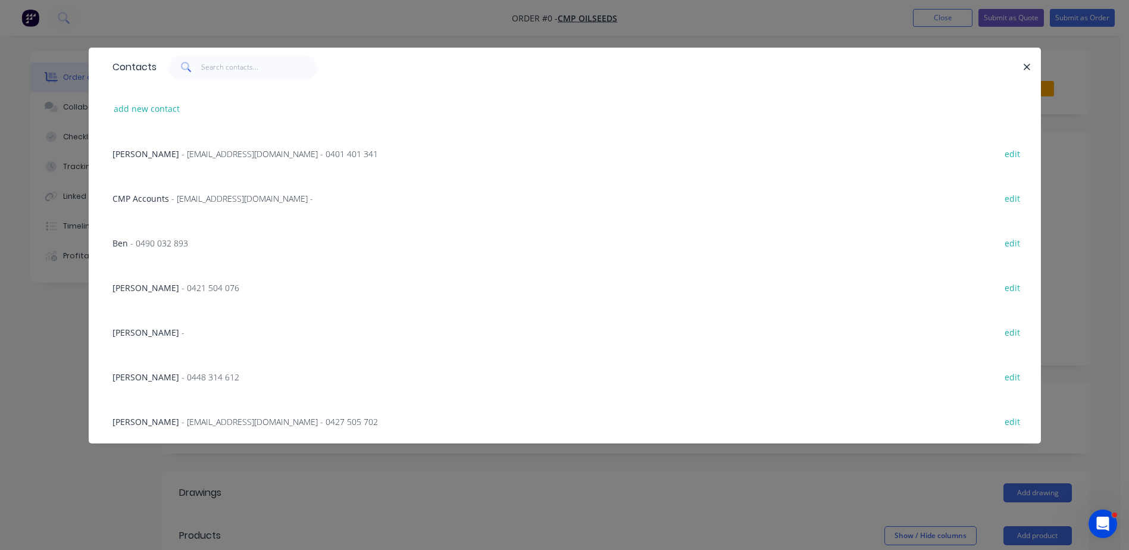
click at [182, 155] on span "- jmsconstruction2680@gmail.com - 0401 401 341" at bounding box center [280, 153] width 196 height 11
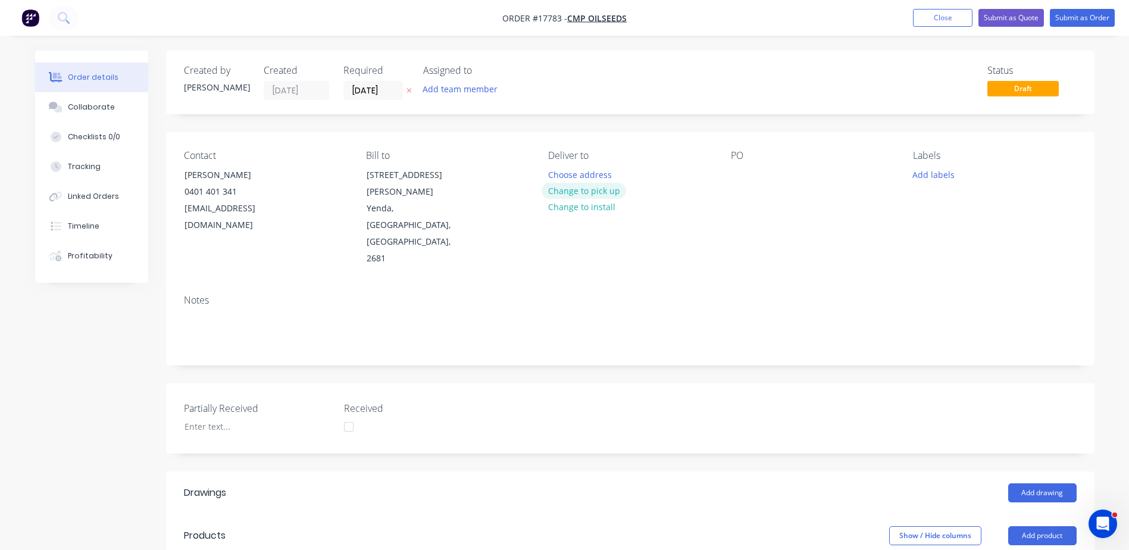
click at [597, 189] on button "Change to pick up" at bounding box center [584, 191] width 85 height 16
click at [739, 169] on div at bounding box center [740, 174] width 19 height 17
click at [1047, 483] on button "Add drawing" at bounding box center [1042, 492] width 68 height 19
click at [85, 111] on div "Collaborate" at bounding box center [91, 107] width 47 height 11
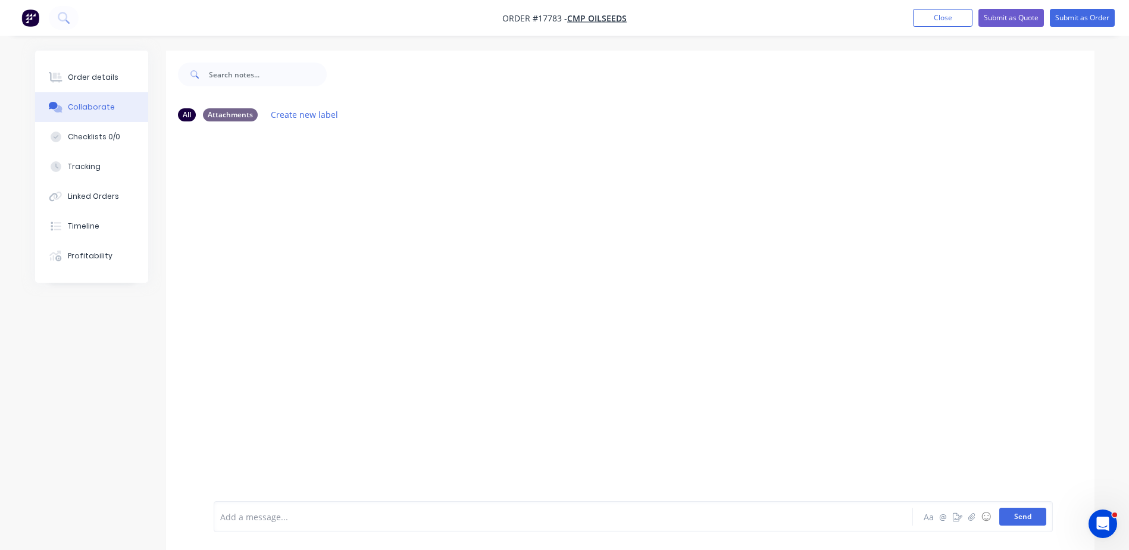
click at [1033, 517] on button "Send" at bounding box center [1022, 517] width 47 height 18
click at [301, 114] on button "Create new label" at bounding box center [305, 115] width 80 height 16
click at [856, 195] on div at bounding box center [630, 316] width 928 height 370
click at [958, 516] on icon "button" at bounding box center [958, 516] width 10 height 8
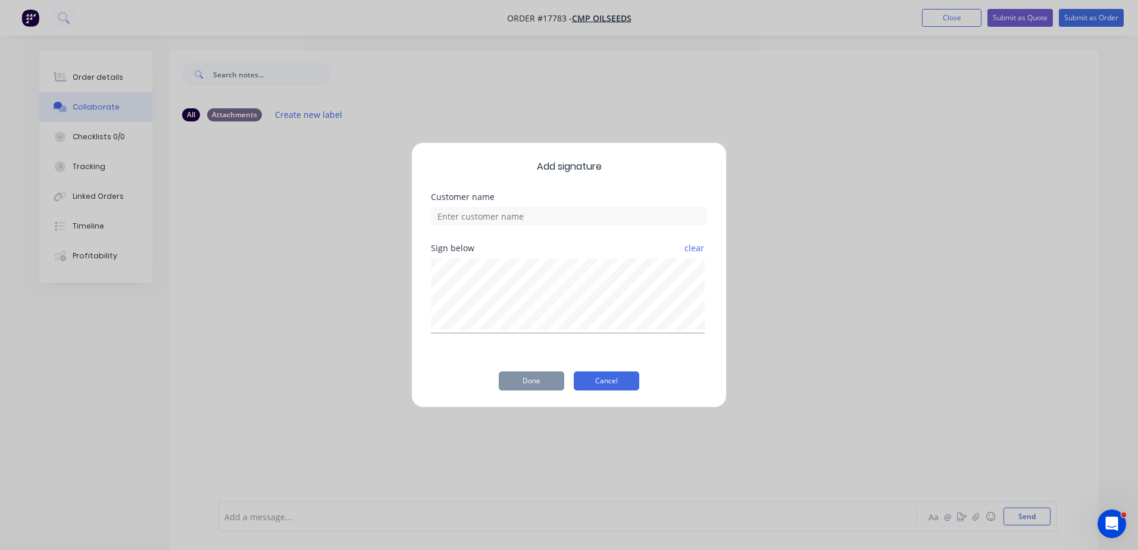
click at [616, 383] on button "Cancel" at bounding box center [606, 380] width 65 height 19
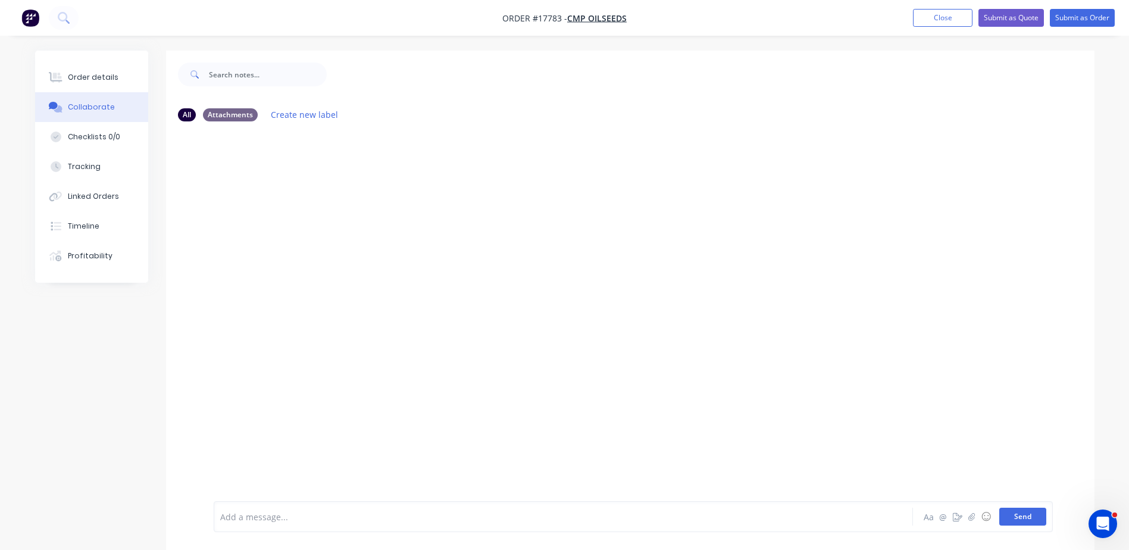
click at [1031, 517] on button "Send" at bounding box center [1022, 517] width 47 height 18
click at [1019, 511] on button "Send" at bounding box center [1022, 517] width 47 height 18
click at [1093, 523] on icon "Open Intercom Messenger" at bounding box center [1101, 522] width 20 height 20
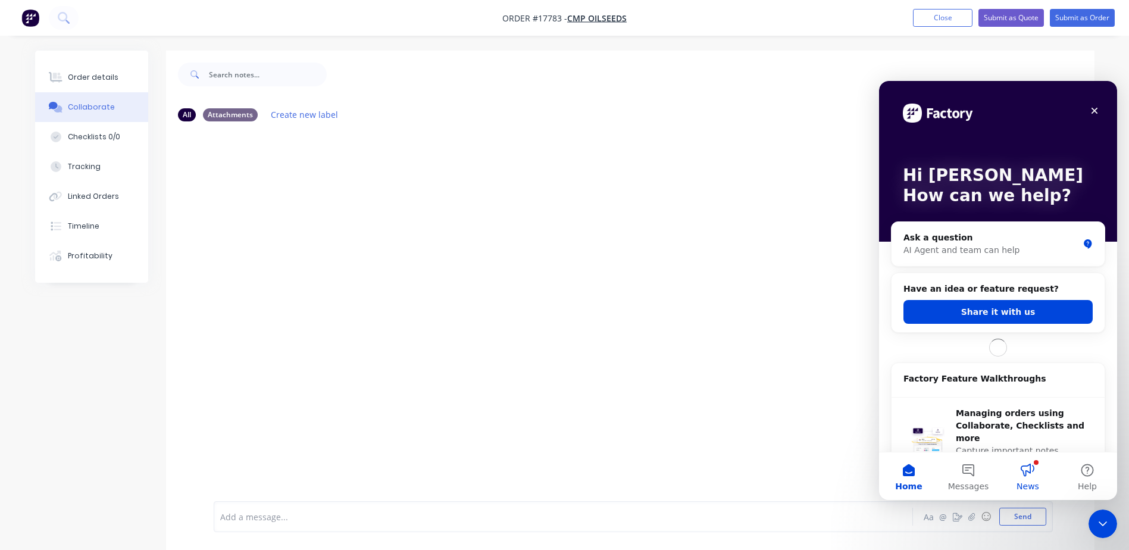
click at [1028, 468] on button "News" at bounding box center [1028, 476] width 60 height 48
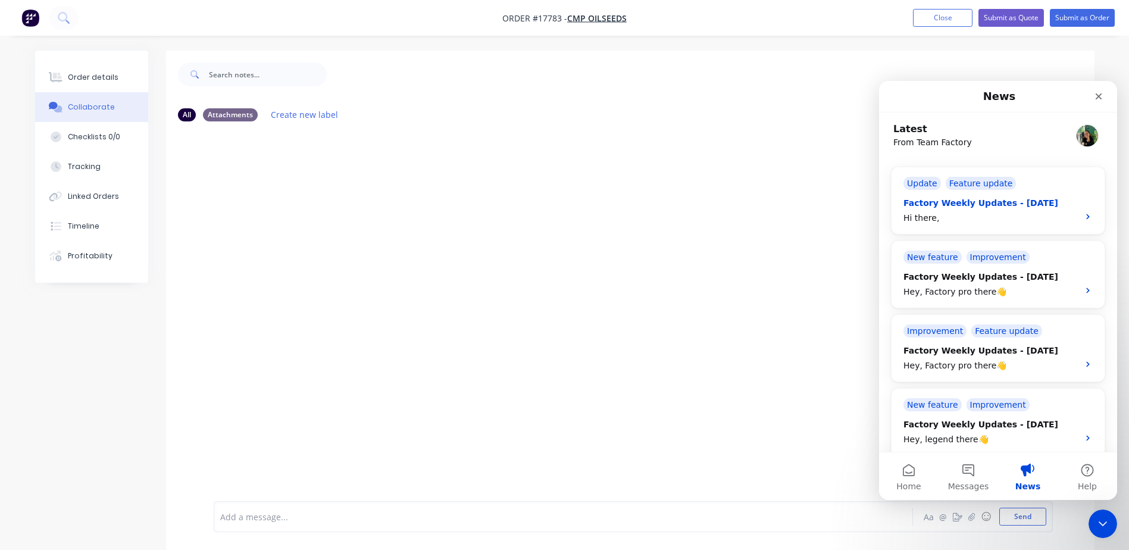
click at [918, 217] on div "Hi there," at bounding box center [987, 218] width 168 height 12
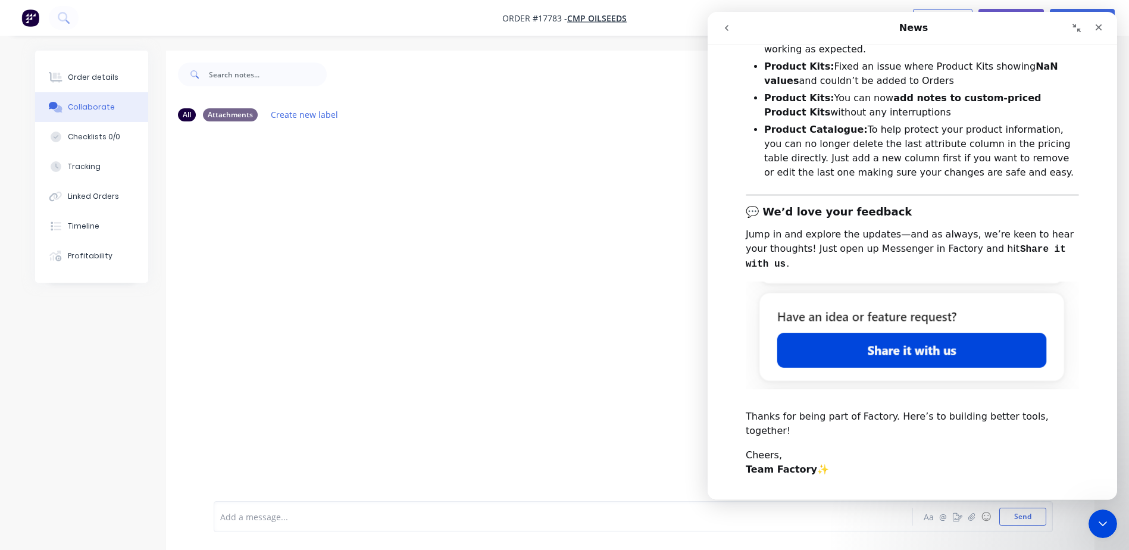
scroll to position [358, 0]
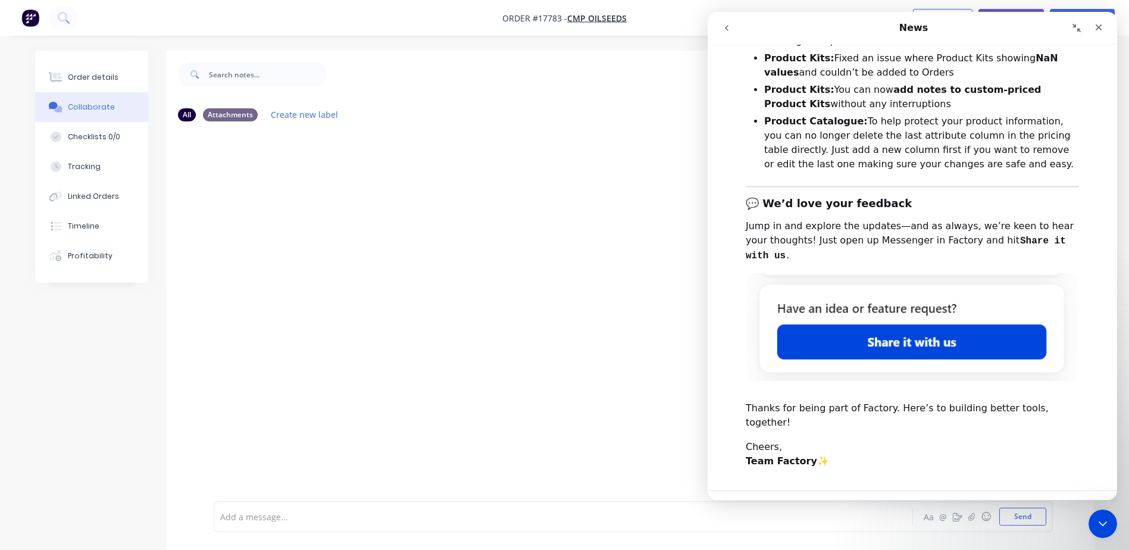
click at [446, 252] on div at bounding box center [630, 316] width 928 height 370
click at [884, 519] on span "😊" at bounding box center [882, 534] width 26 height 30
click at [1099, 25] on icon "Close" at bounding box center [1099, 28] width 10 height 10
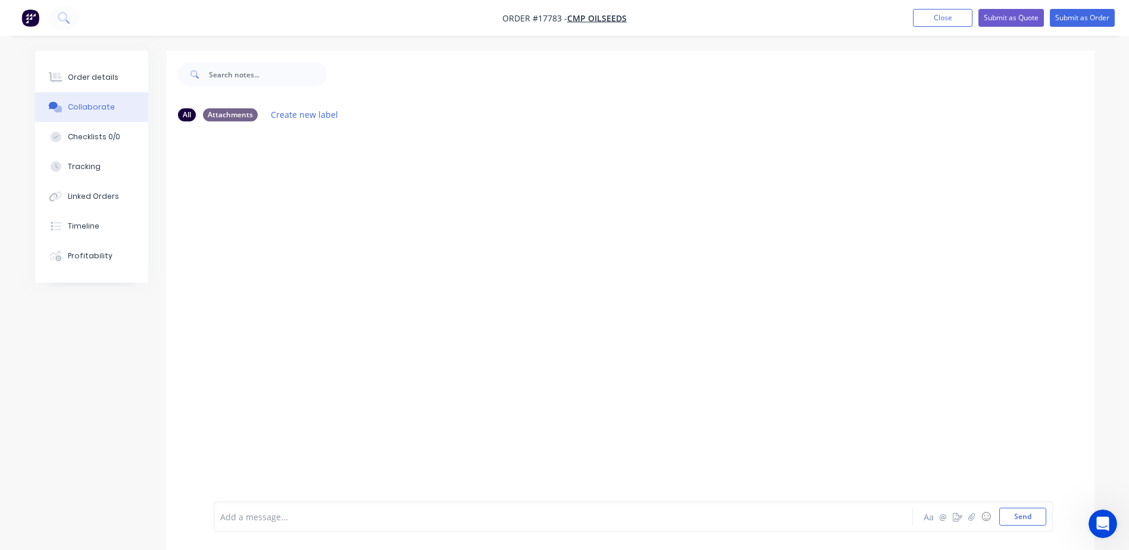
scroll to position [0, 0]
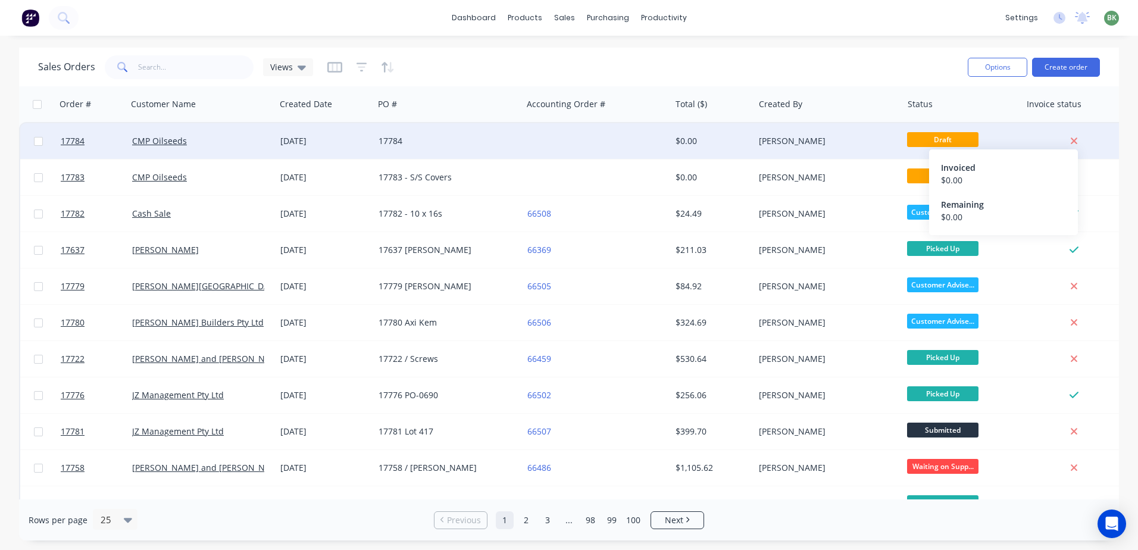
click at [1071, 142] on icon at bounding box center [1074, 141] width 8 height 11
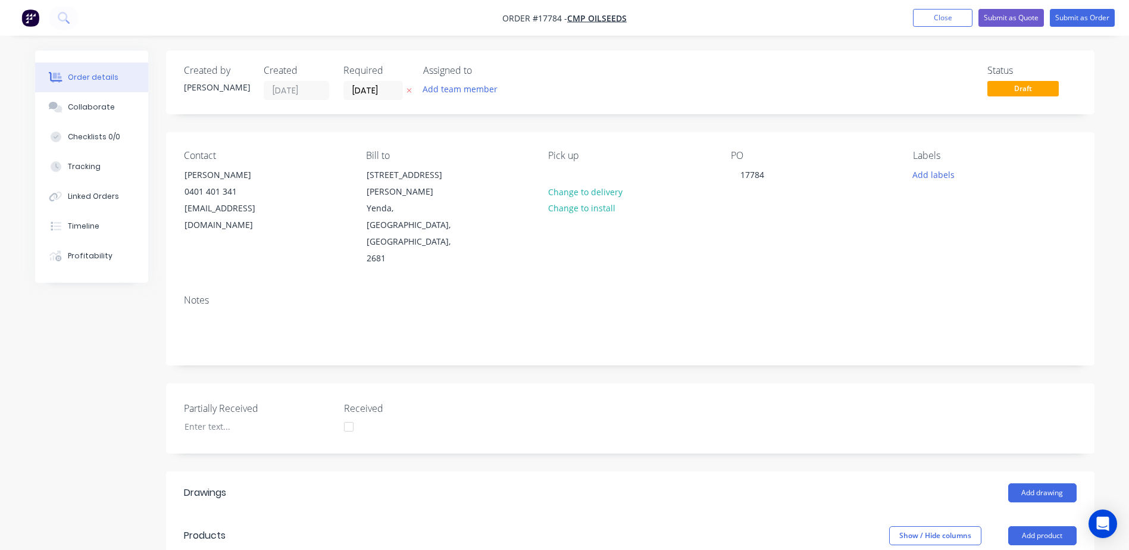
drag, startPoint x: 43, startPoint y: 0, endPoint x: 15, endPoint y: 242, distance: 243.8
click at [15, 242] on div "Order details Collaborate Checklists 0/0 Tracking Linked Orders Timeline Profit…" at bounding box center [564, 450] width 1129 height 900
click at [941, 17] on button "Close" at bounding box center [943, 18] width 60 height 18
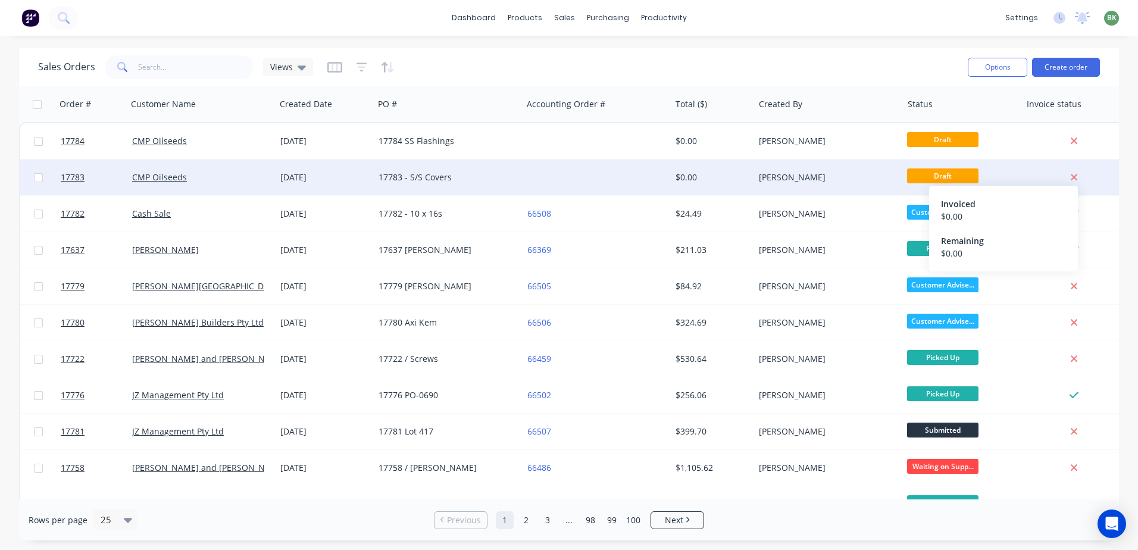
click at [1072, 176] on icon at bounding box center [1074, 177] width 7 height 7
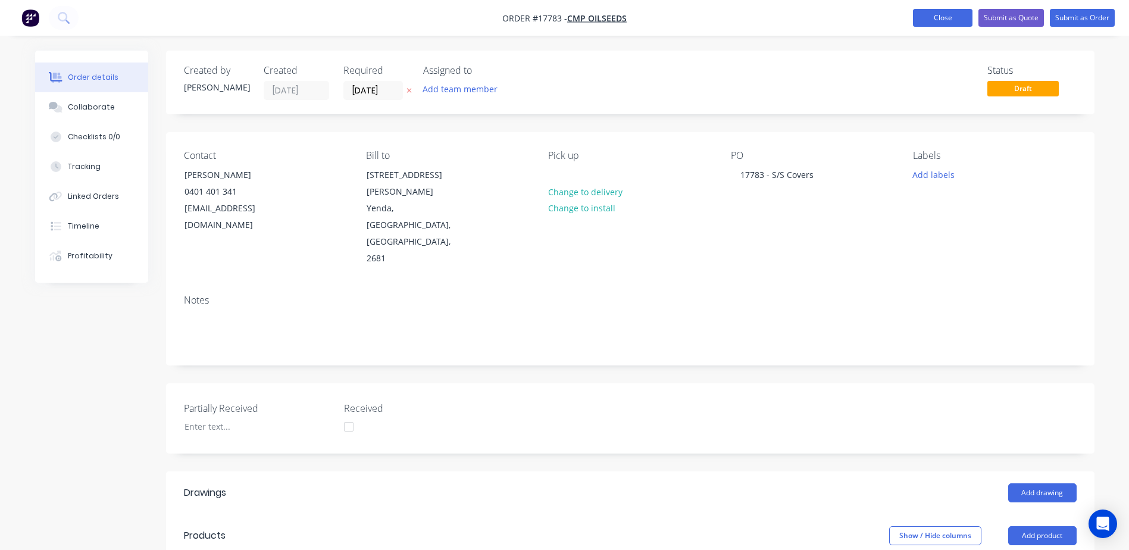
click at [941, 21] on button "Close" at bounding box center [943, 18] width 60 height 18
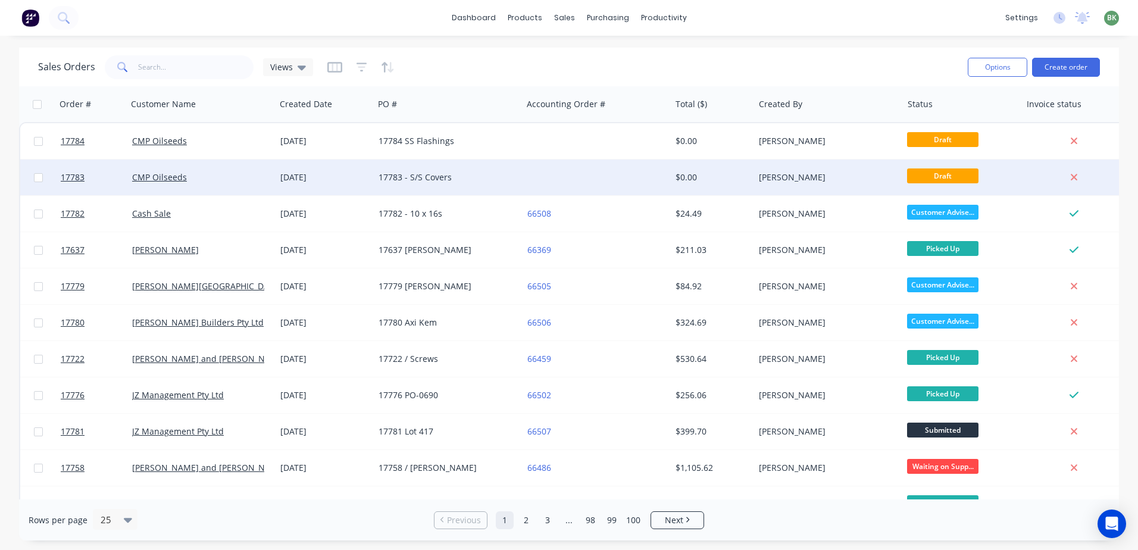
click at [42, 174] on input "checkbox" at bounding box center [38, 177] width 9 height 9
checkbox input "true"
click at [589, 173] on div at bounding box center [596, 177] width 148 height 36
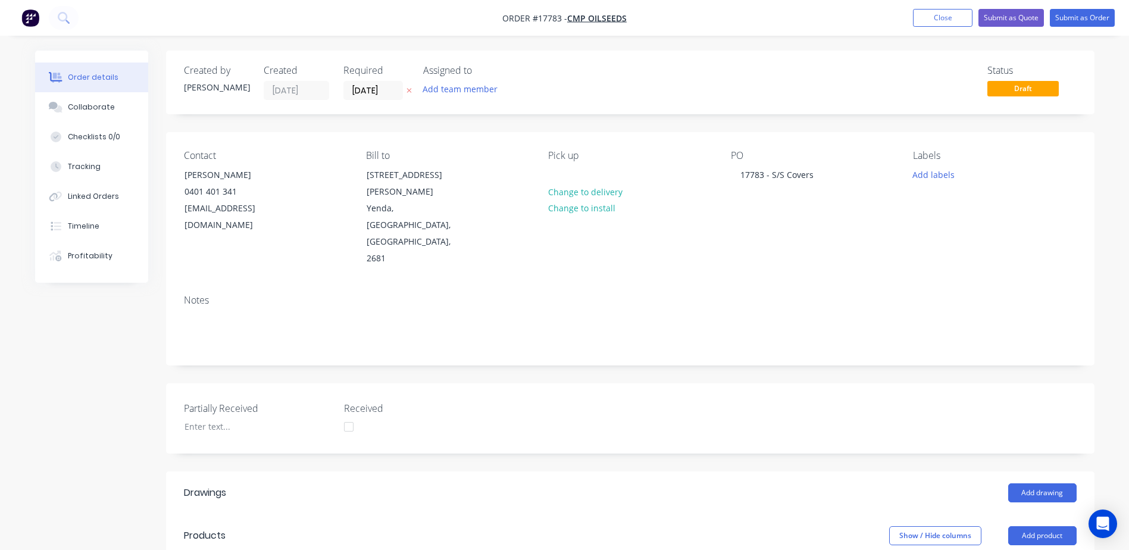
click at [379, 22] on nav "Order #17783 - CMP Oilseeds Add product Close Submit as Quote Submit as Order" at bounding box center [564, 18] width 1129 height 36
click at [950, 19] on button "Close" at bounding box center [943, 18] width 60 height 18
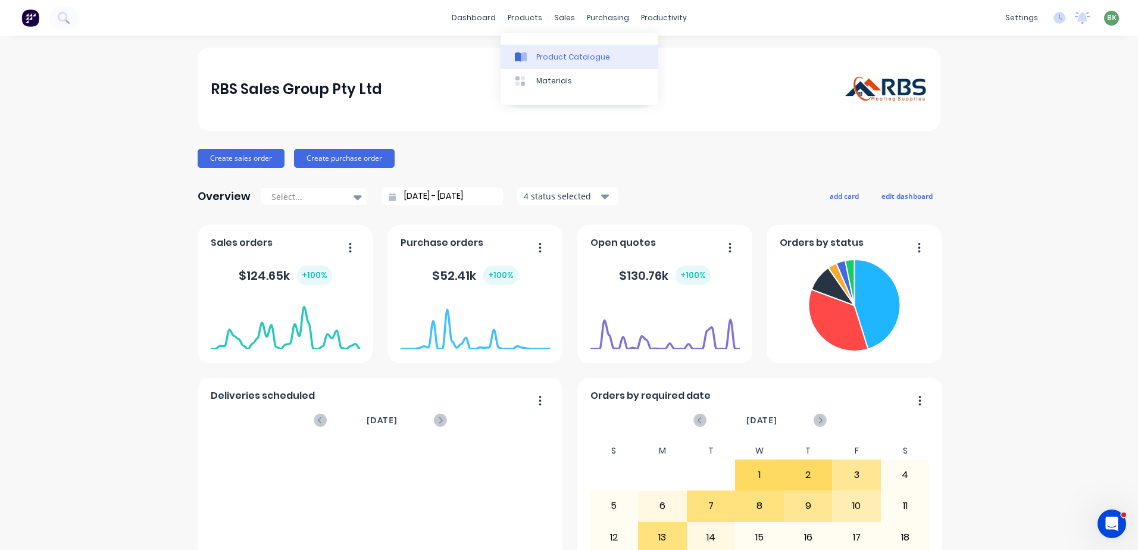
click at [559, 63] on link "Product Catalogue" at bounding box center [579, 57] width 158 height 24
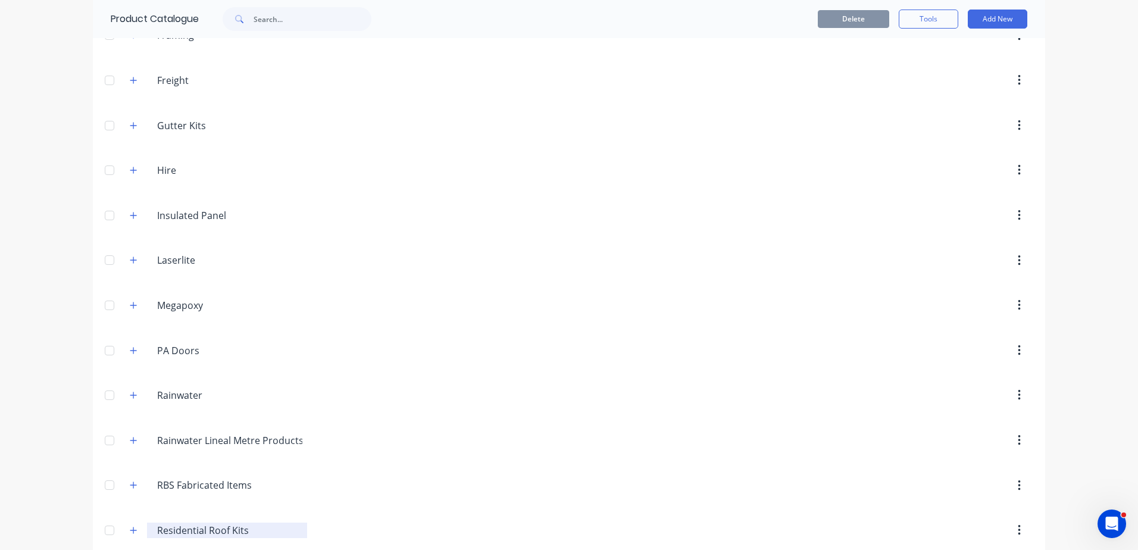
scroll to position [348, 0]
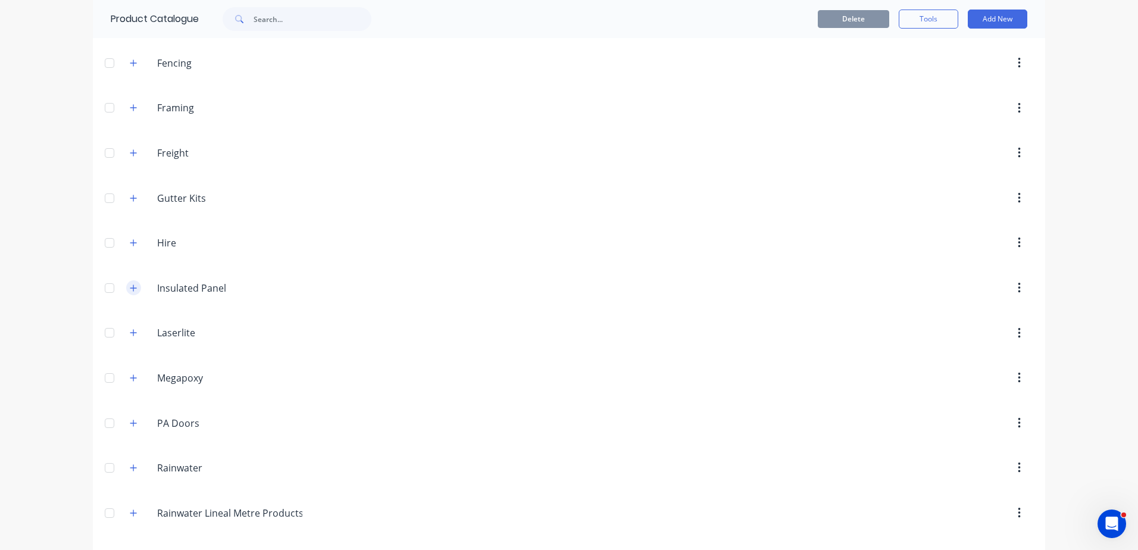
click at [130, 292] on icon "button" at bounding box center [133, 288] width 7 height 8
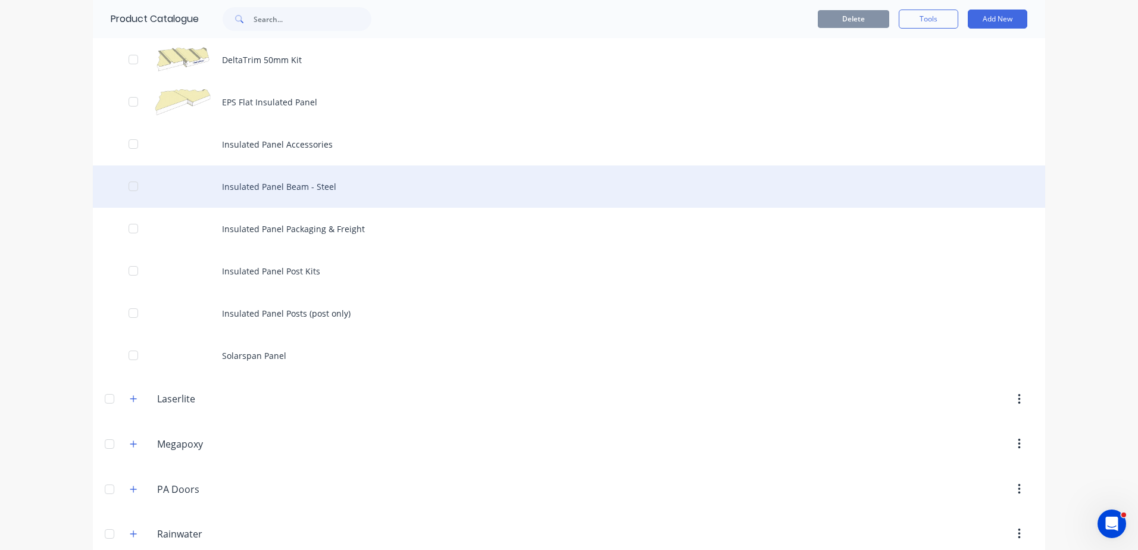
scroll to position [705, 0]
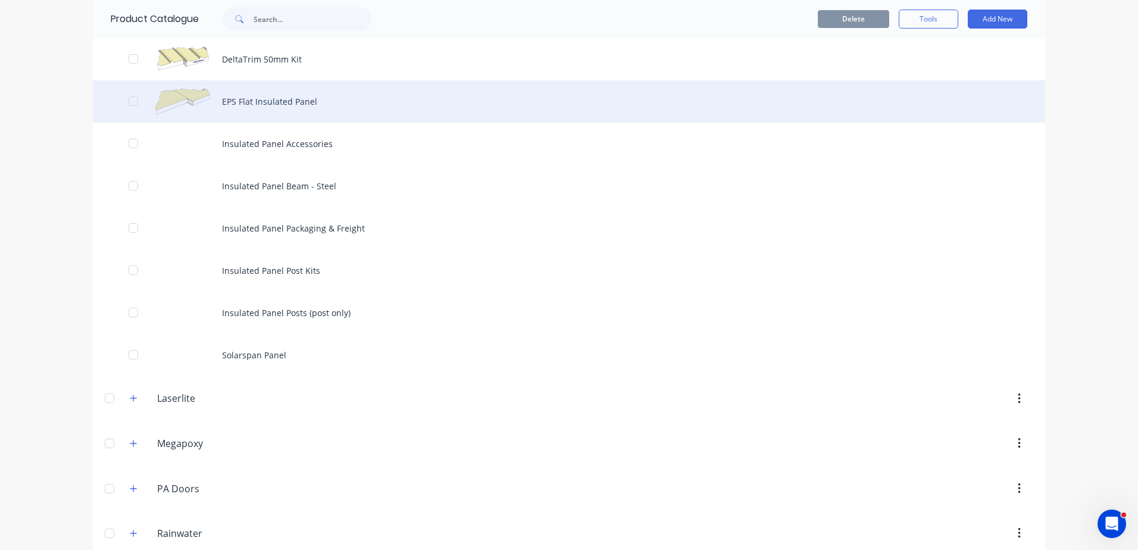
click at [273, 99] on div "EPS Flat Insulated Panel" at bounding box center [569, 101] width 952 height 42
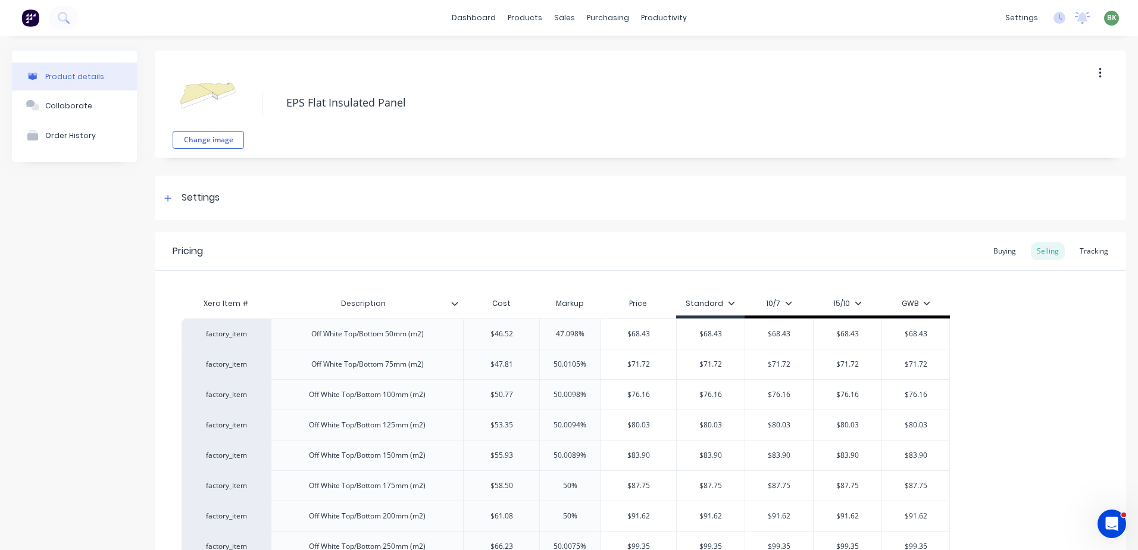
type textarea "x"
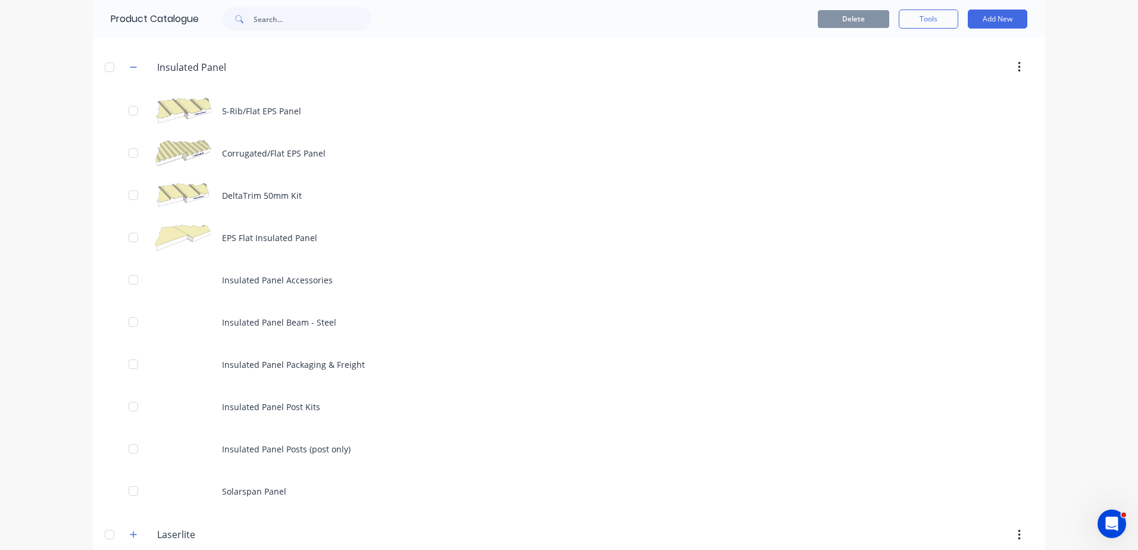
scroll to position [595, 0]
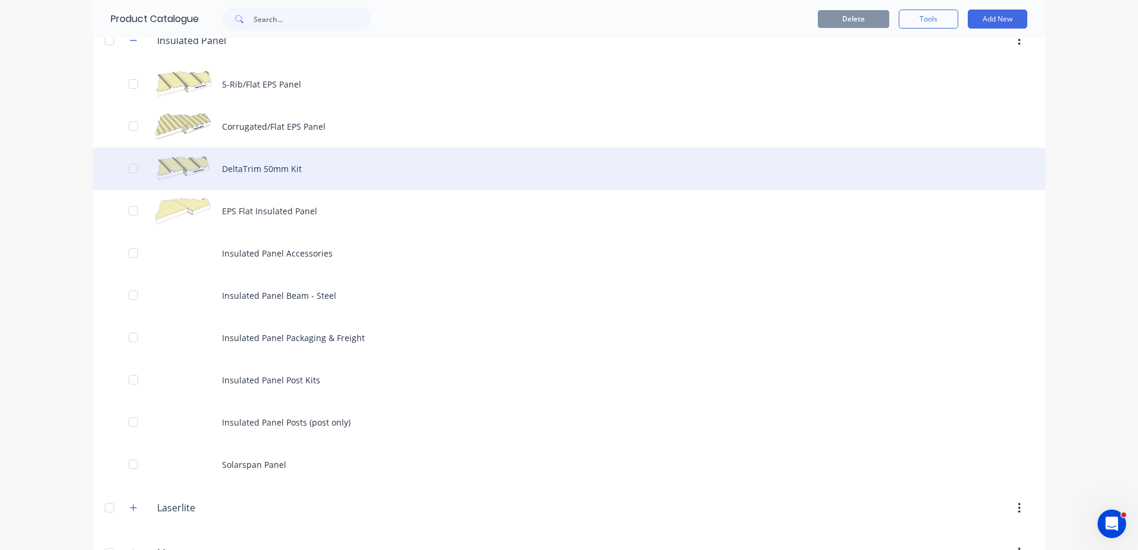
click at [184, 162] on div "DeltaTrim 50mm Kit" at bounding box center [569, 169] width 952 height 42
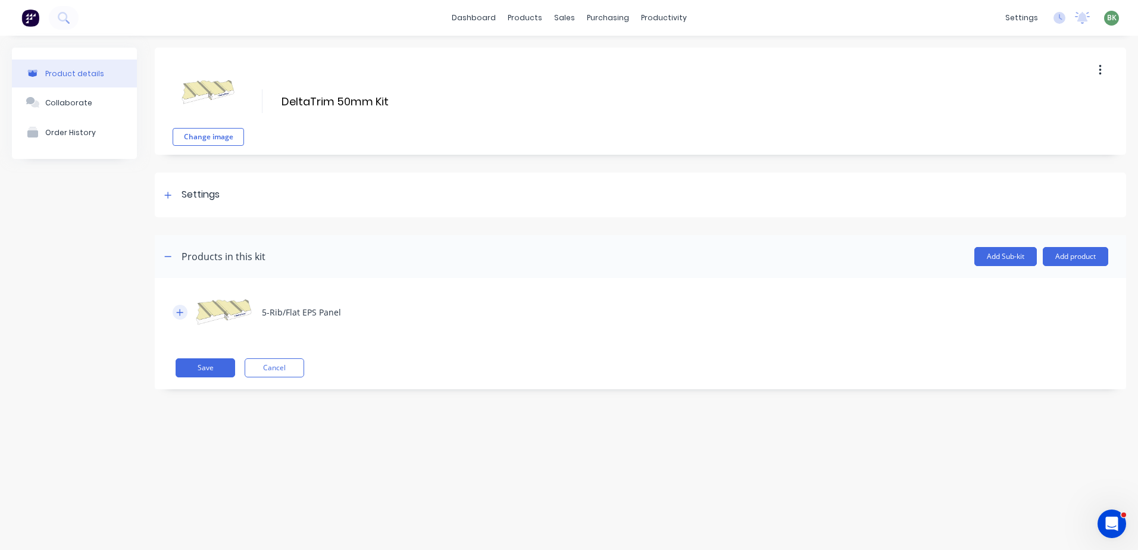
click at [181, 312] on icon "button" at bounding box center [180, 312] width 7 height 7
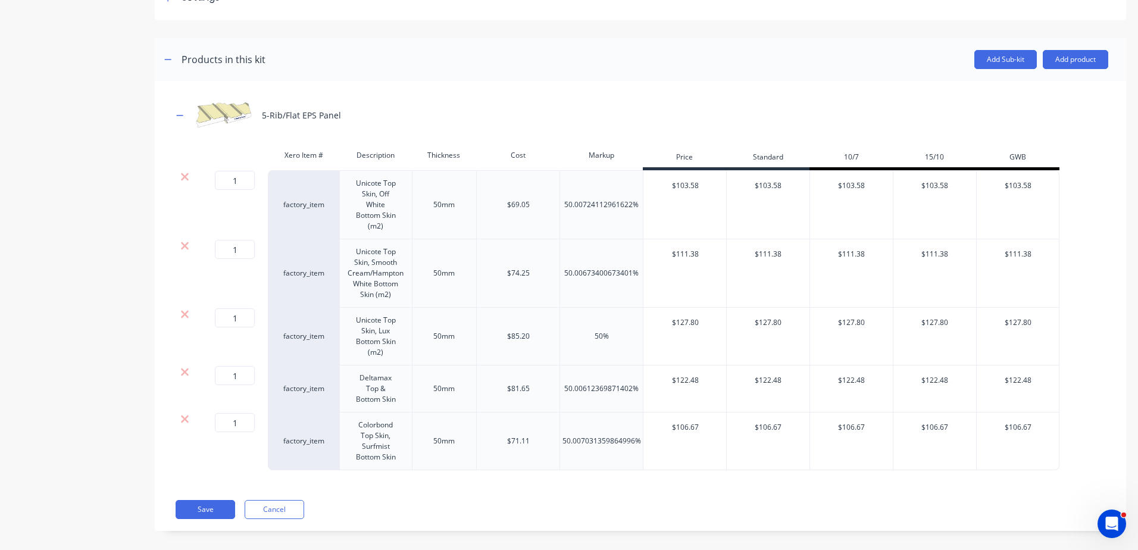
scroll to position [208, 0]
